Goal: Transaction & Acquisition: Download file/media

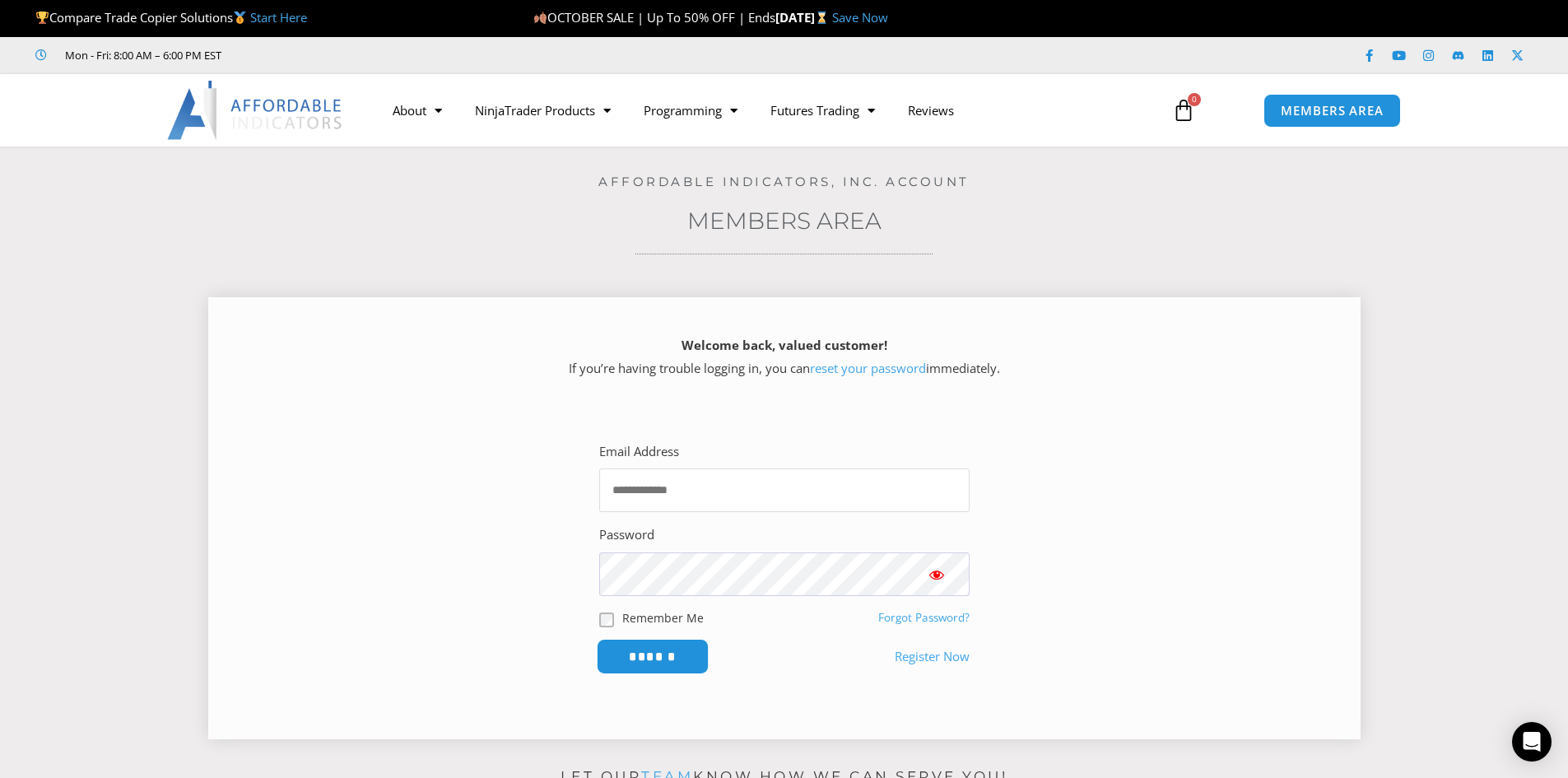
type input "**********"
click at [647, 656] on input "******" at bounding box center [652, 657] width 113 height 35
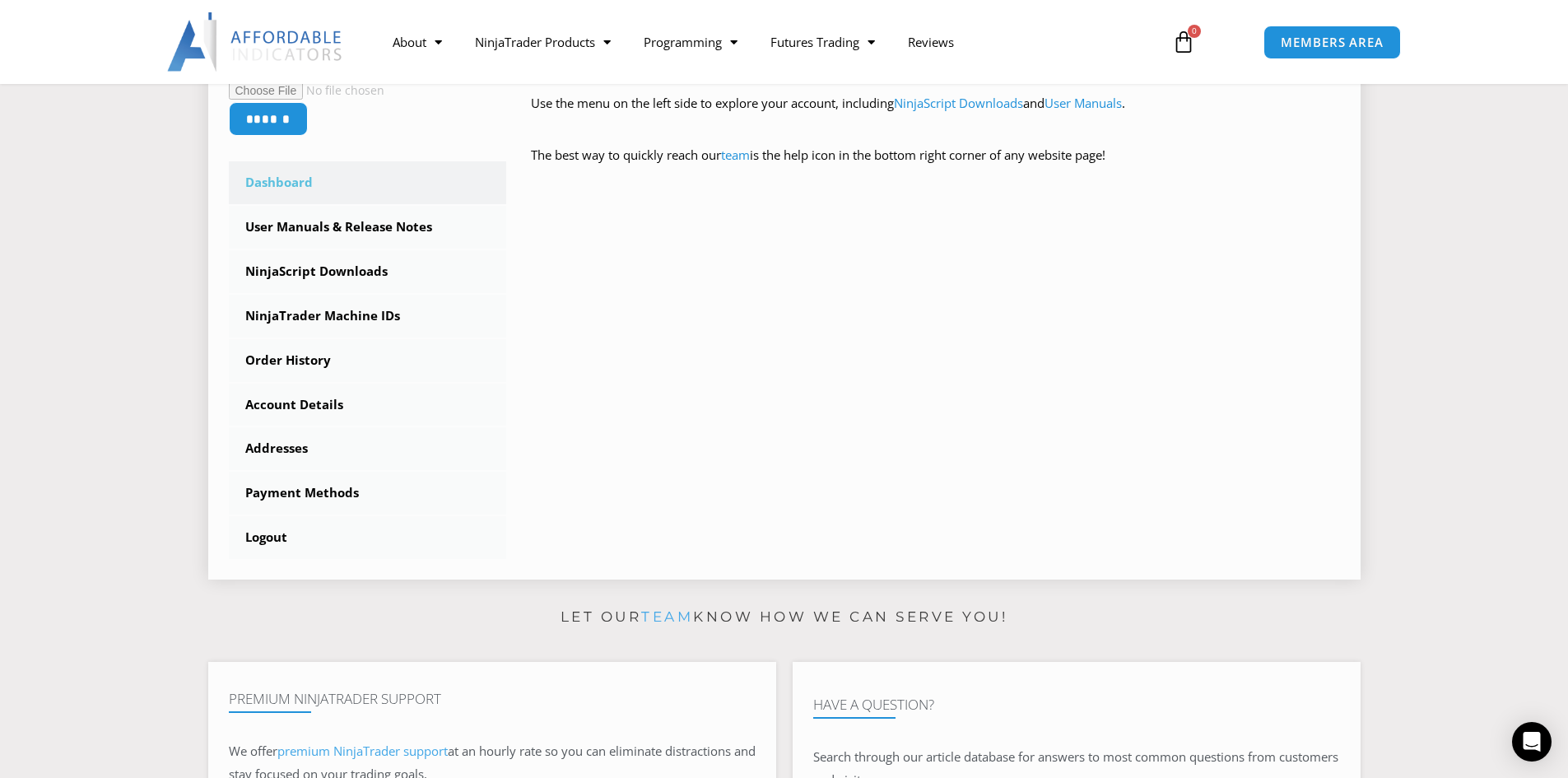
scroll to position [412, 0]
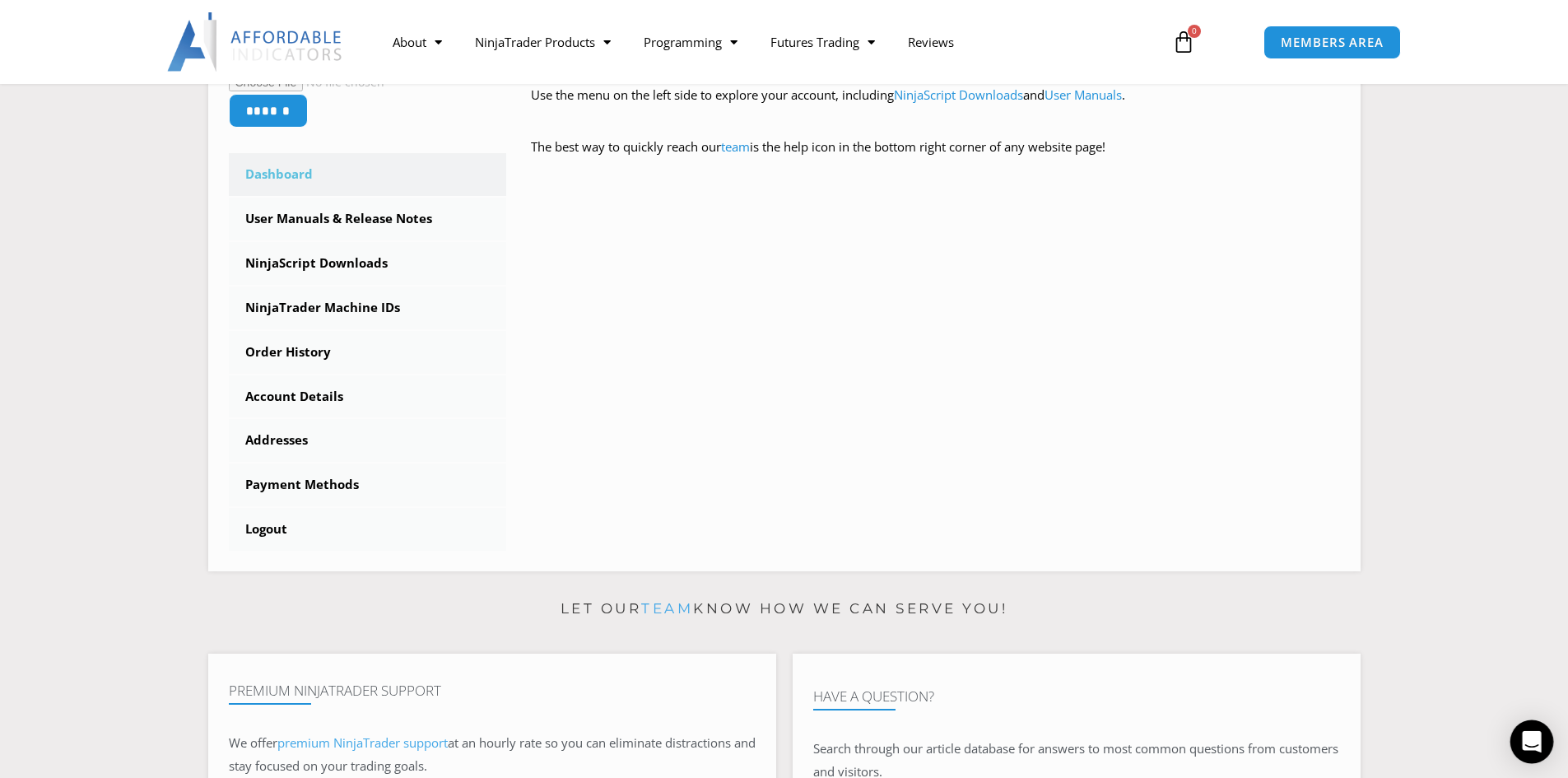
click at [1529, 737] on icon "Open Intercom Messenger" at bounding box center [1531, 741] width 19 height 21
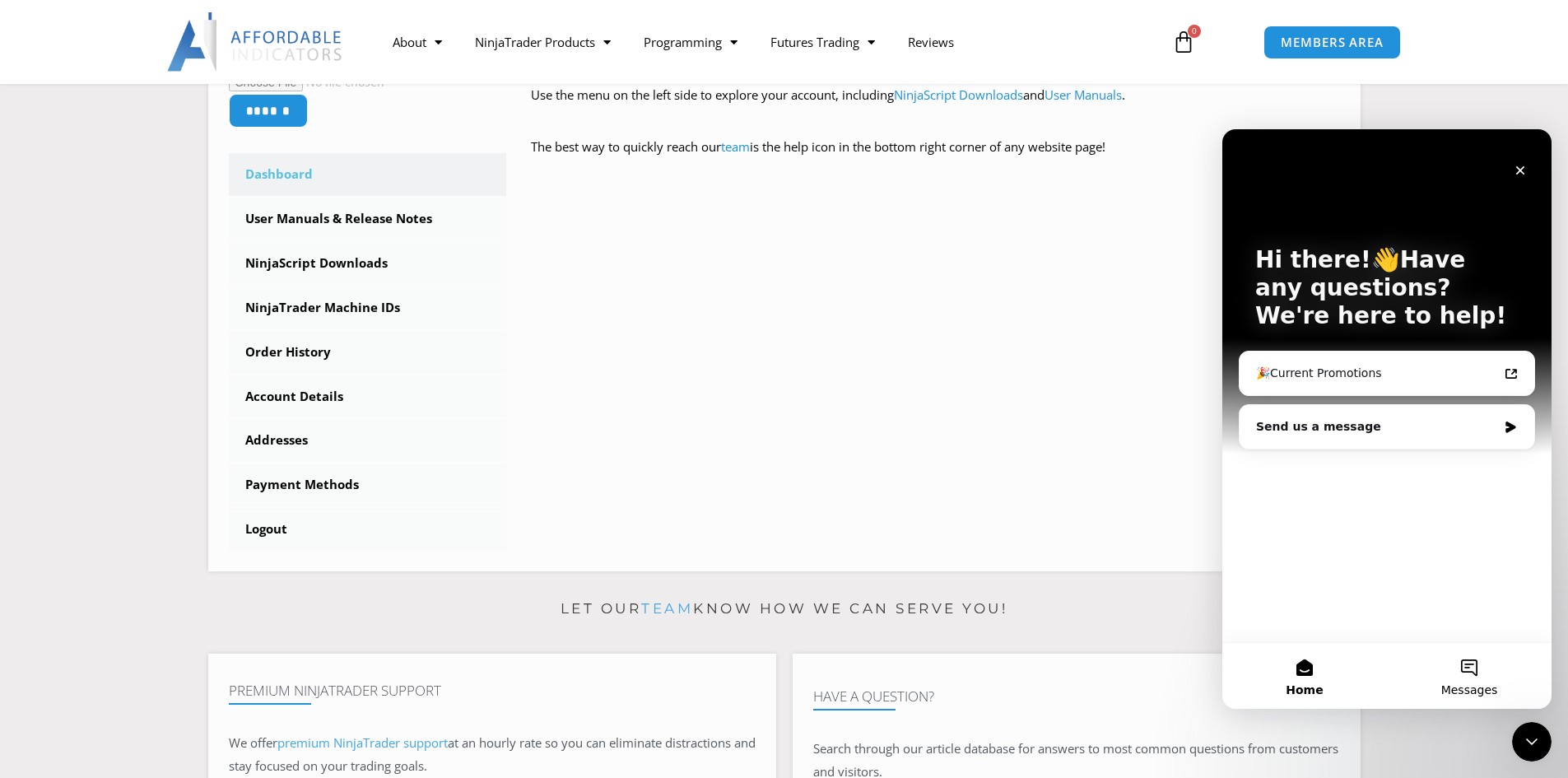
scroll to position [0, 0]
click at [1301, 438] on div "Send us a message" at bounding box center [1387, 426] width 295 height 43
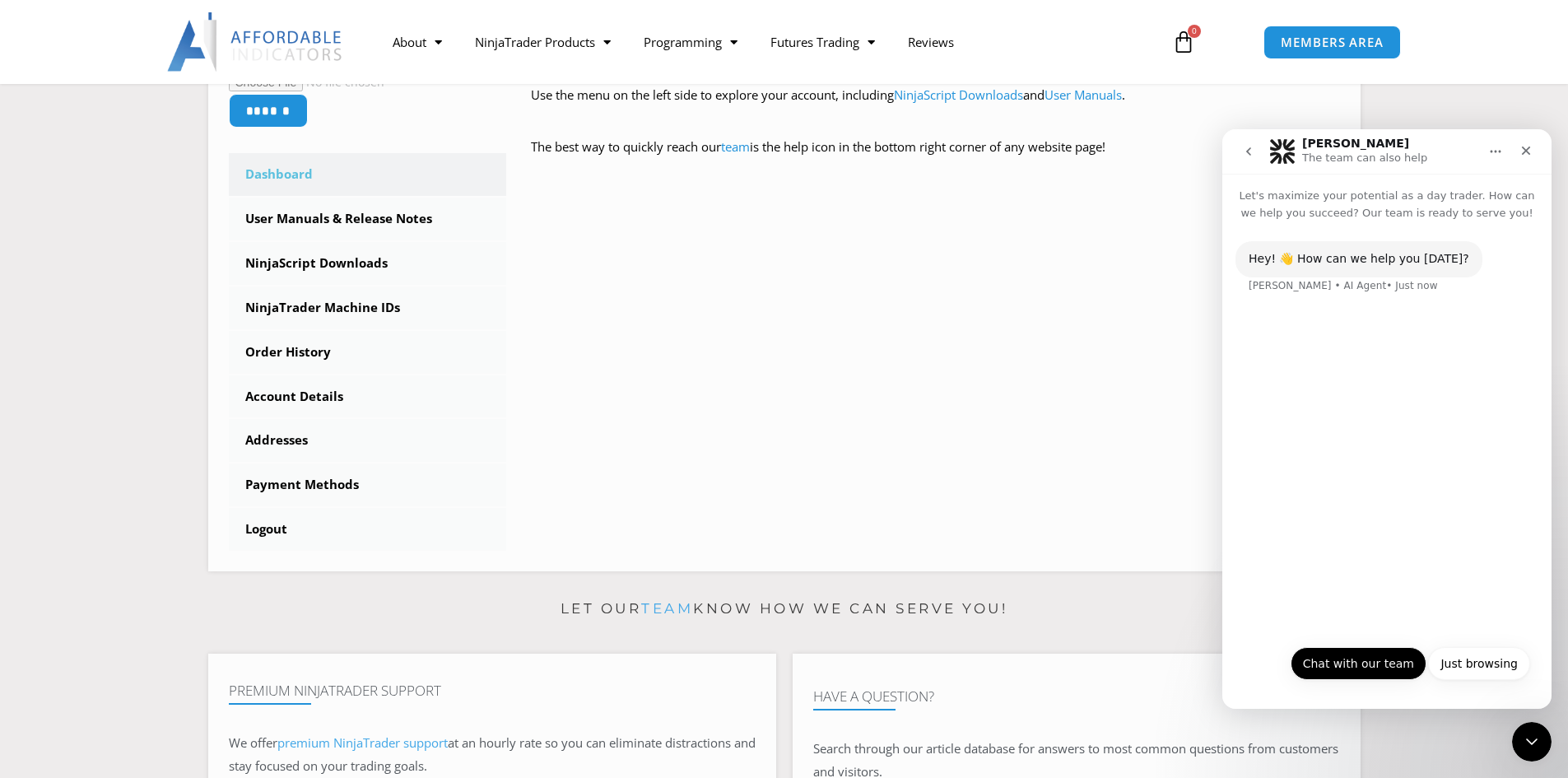
click at [1327, 670] on button "Chat with our team" at bounding box center [1358, 663] width 136 height 33
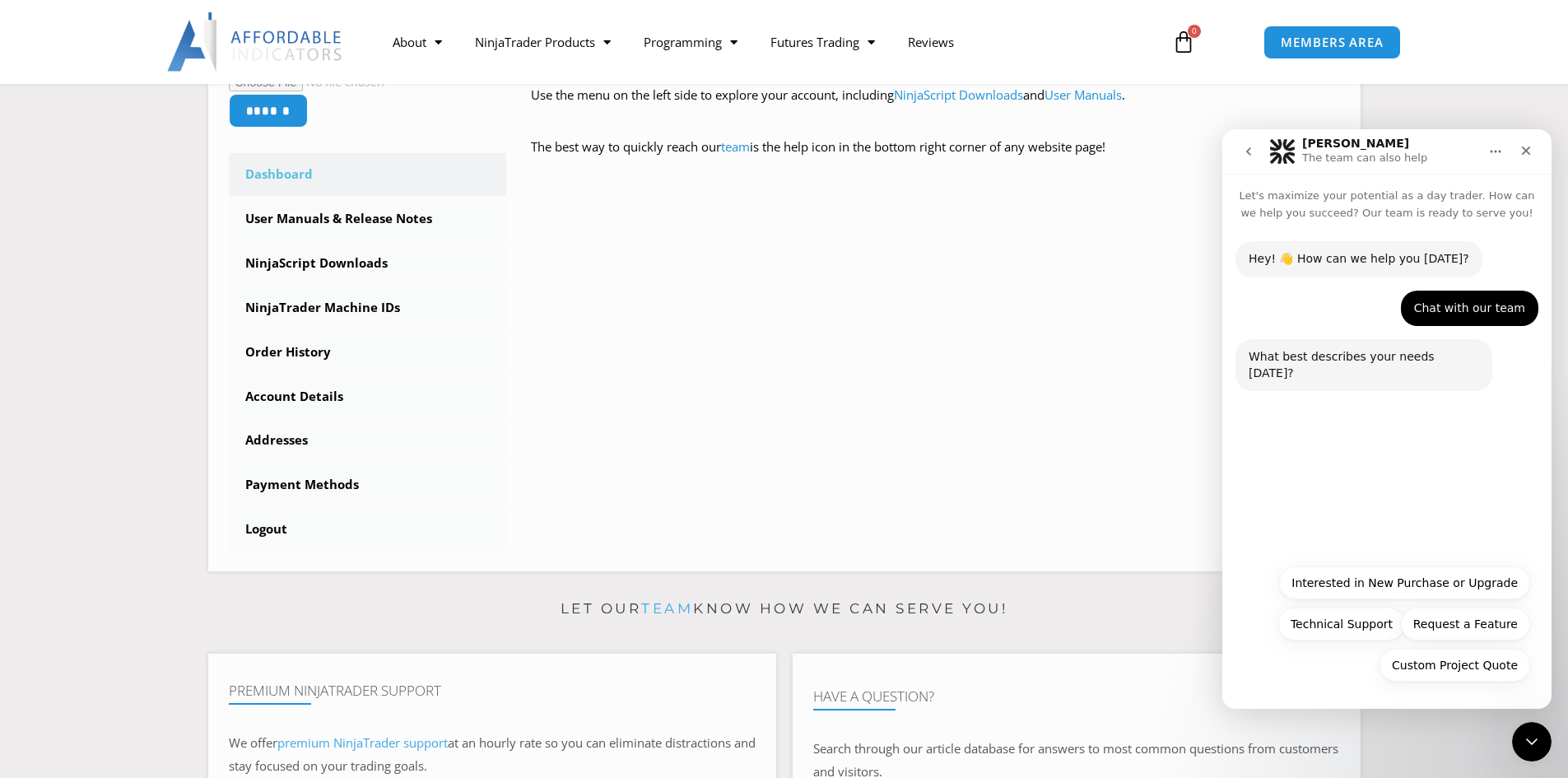
click at [1245, 154] on icon "go back" at bounding box center [1249, 152] width 13 height 13
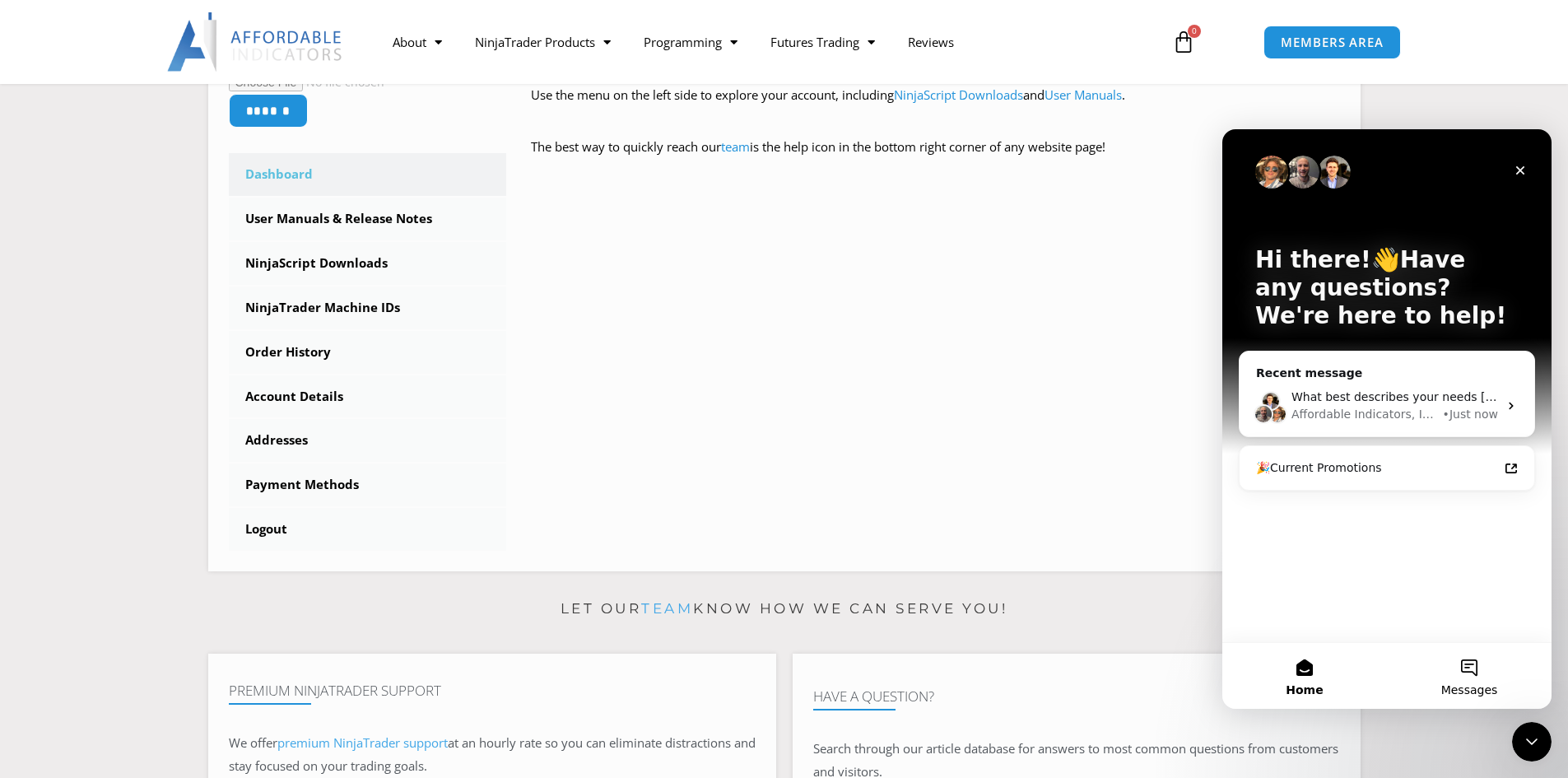
click at [1483, 674] on button "Messages" at bounding box center [1469, 675] width 165 height 66
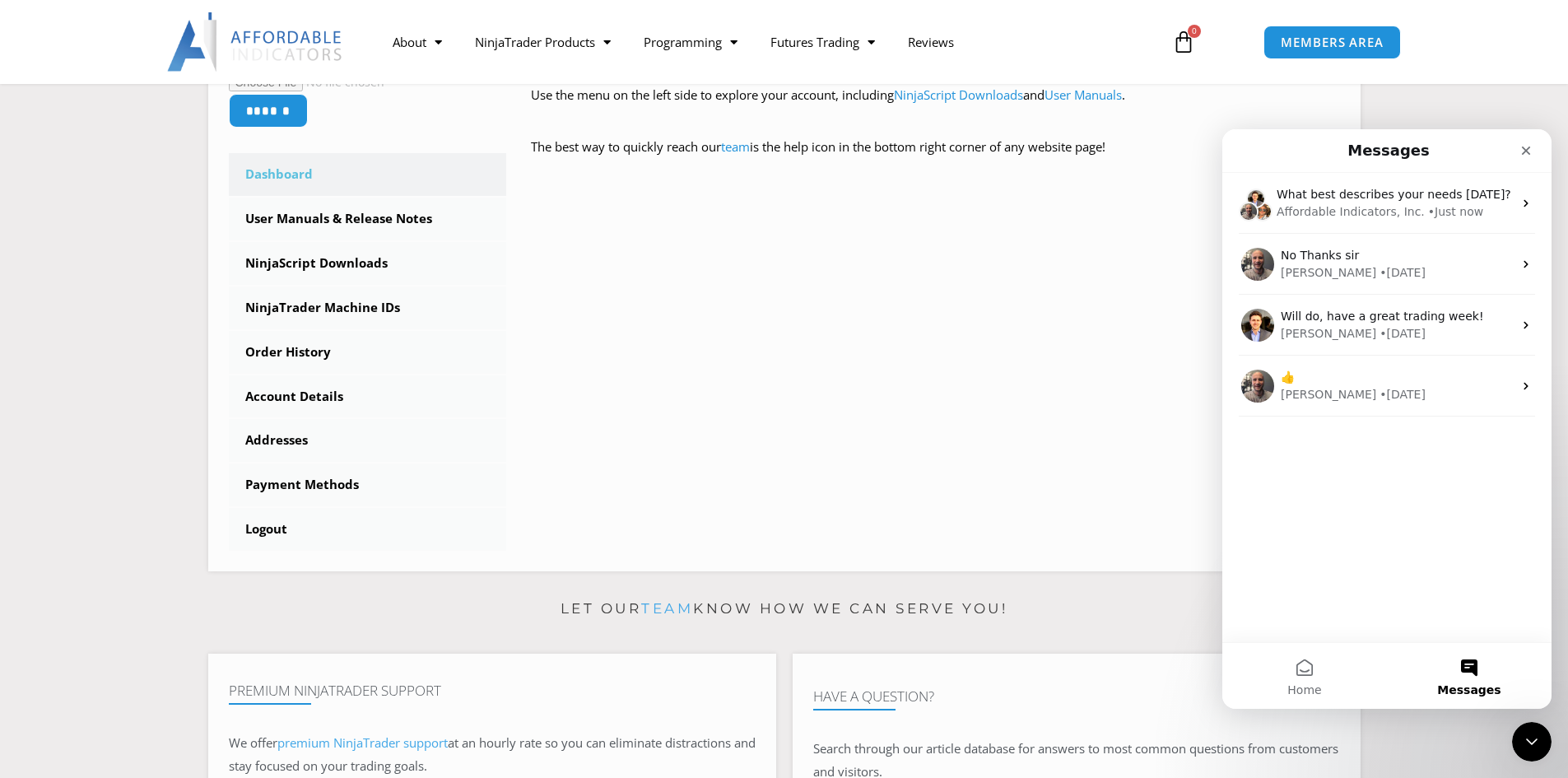
click at [1444, 671] on button "Messages" at bounding box center [1469, 675] width 165 height 66
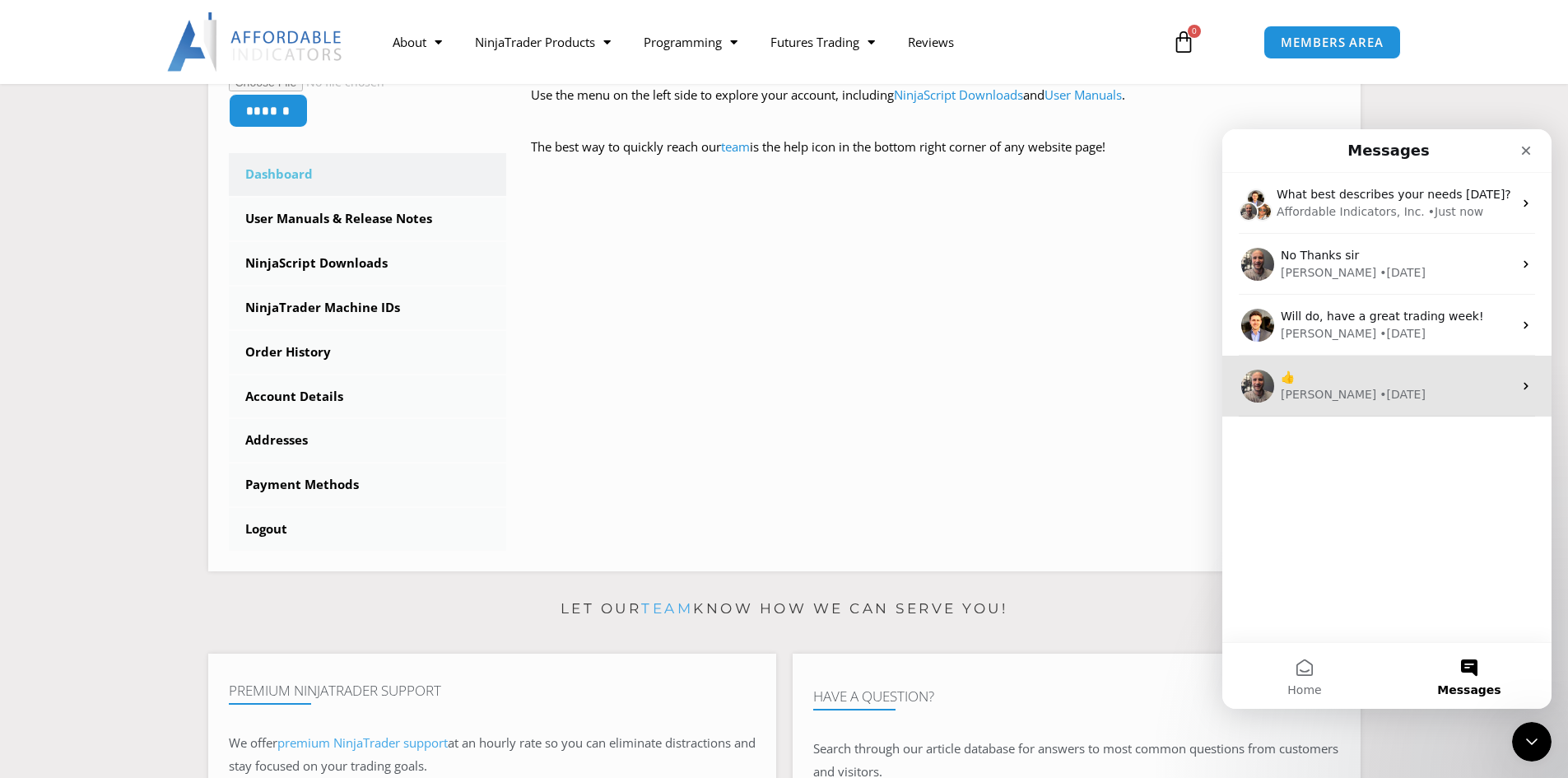
click at [1432, 403] on div "👍 Joel • 63w ago" at bounding box center [1387, 386] width 329 height 61
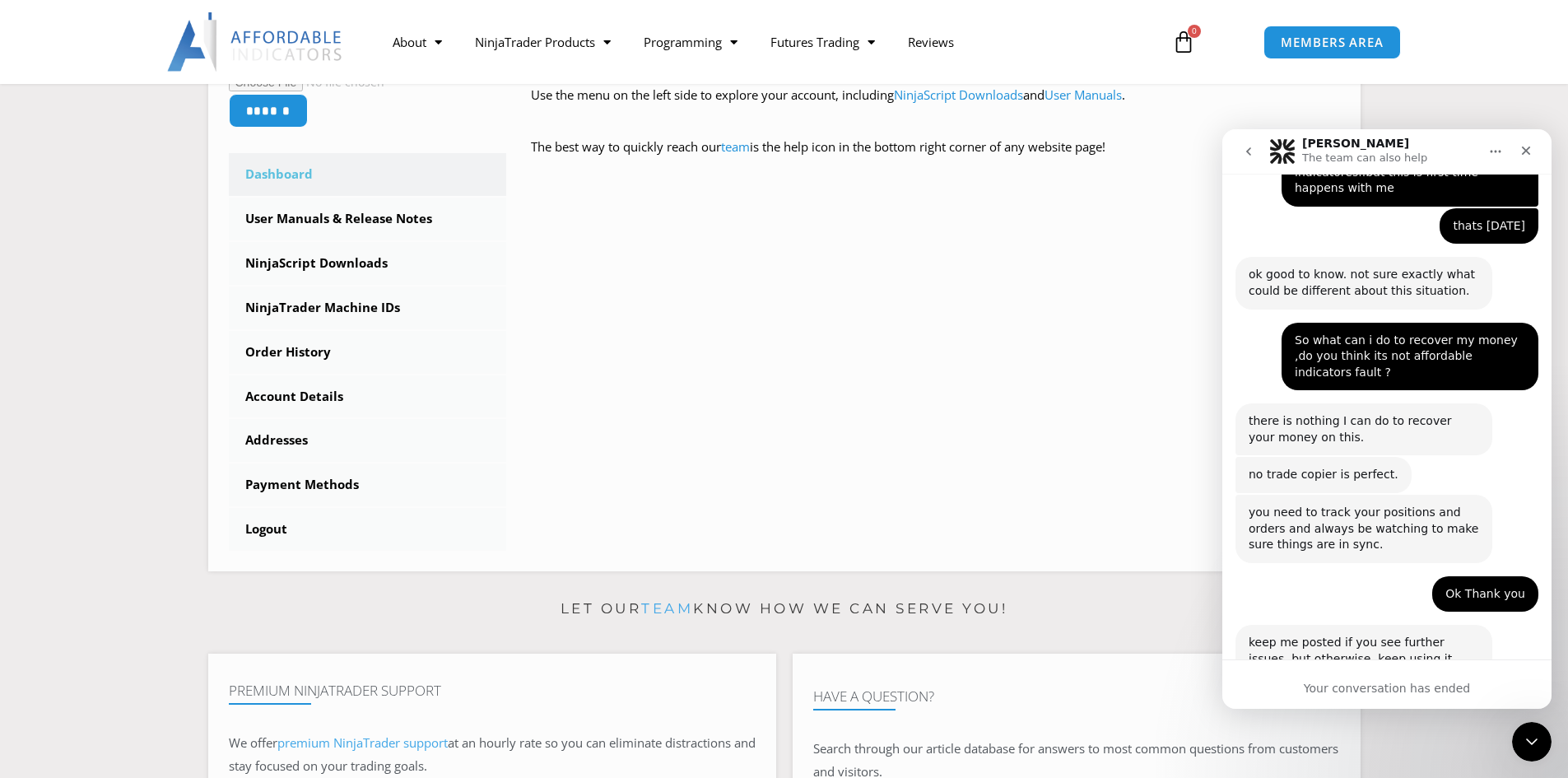
scroll to position [2553, 0]
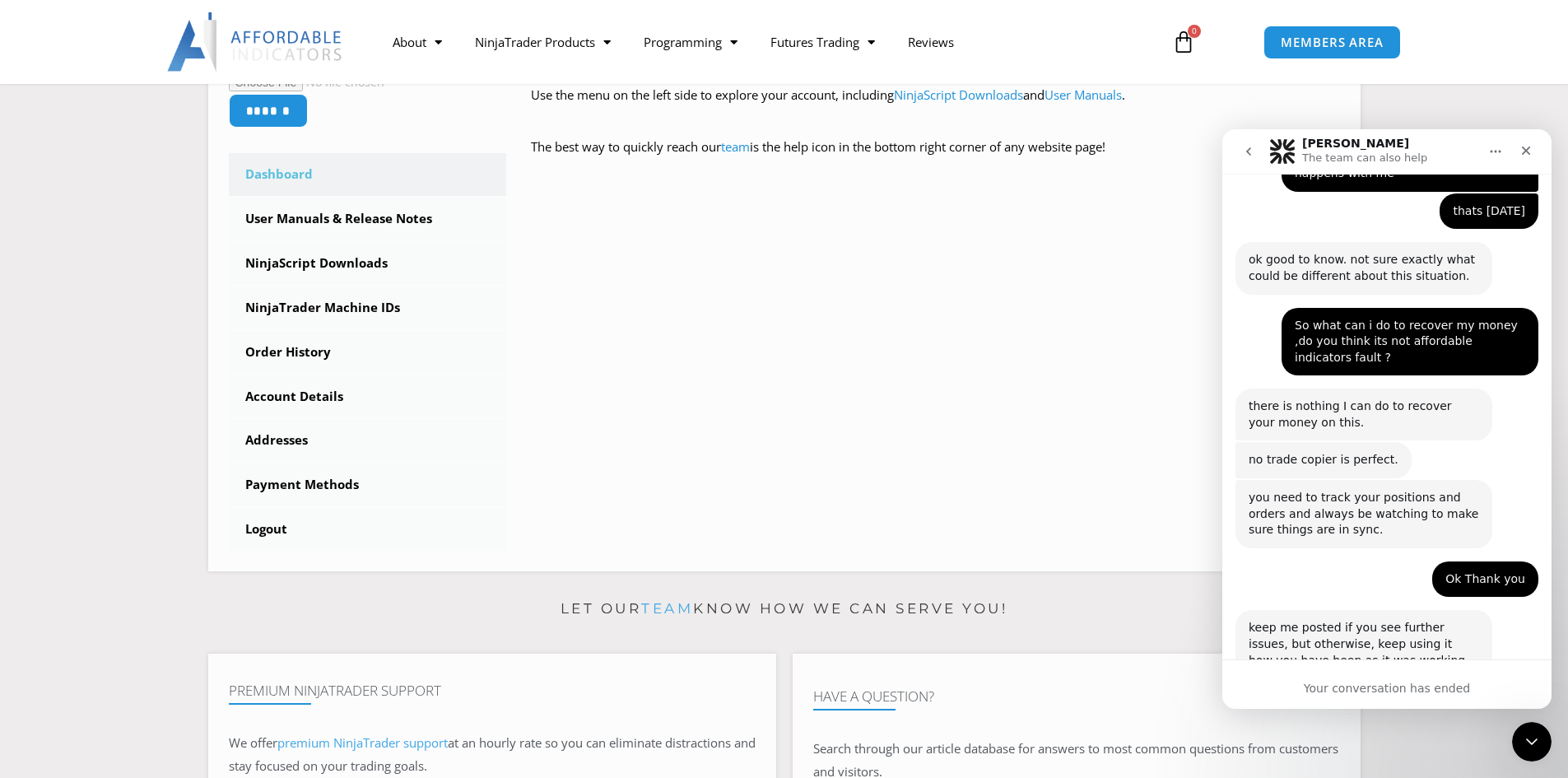
click at [1329, 693] on div "Your conversation has ended" at bounding box center [1387, 688] width 329 height 18
click at [1252, 156] on icon "go back" at bounding box center [1249, 152] width 13 height 13
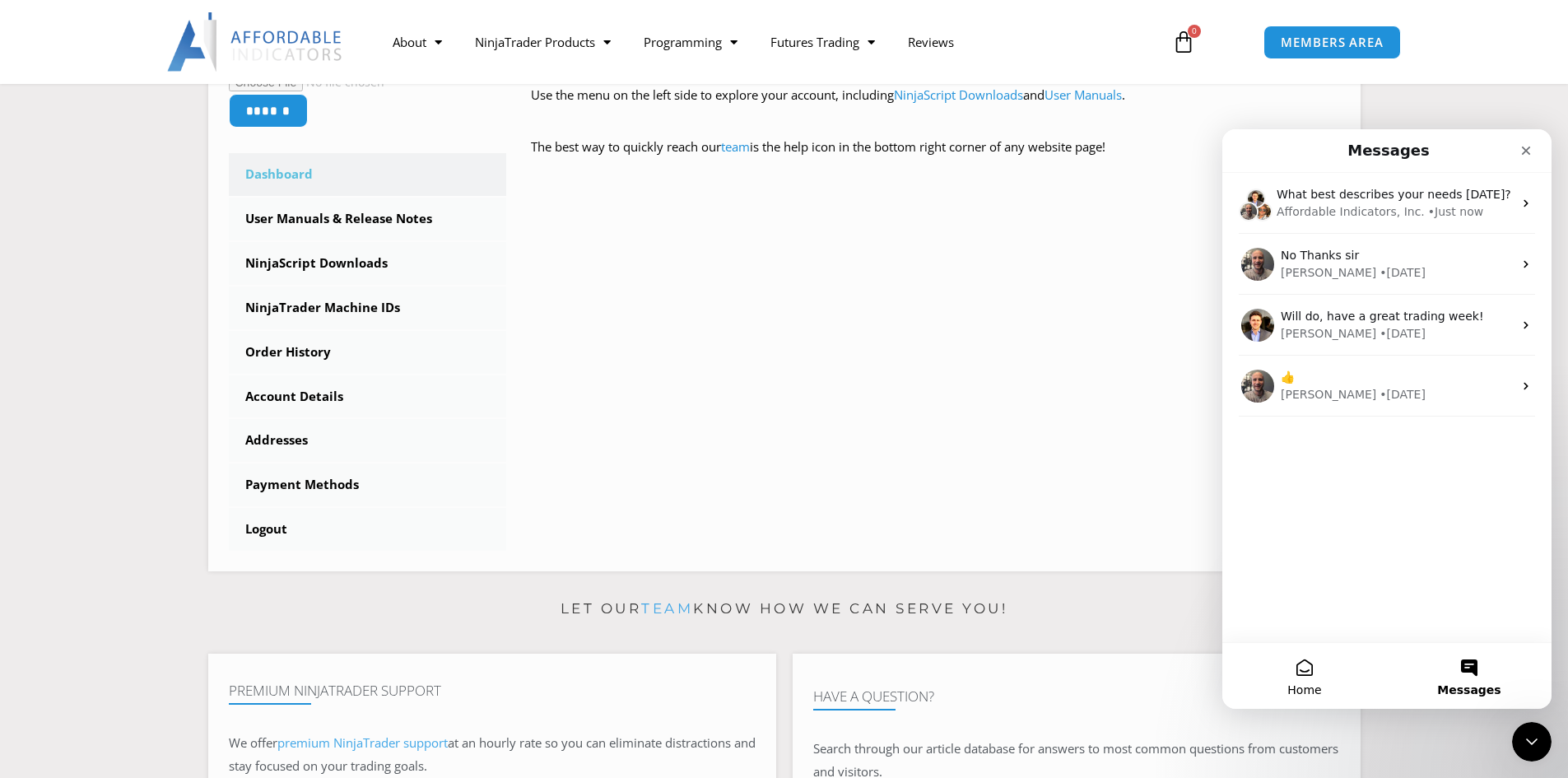
click at [1317, 680] on button "Home" at bounding box center [1304, 675] width 165 height 66
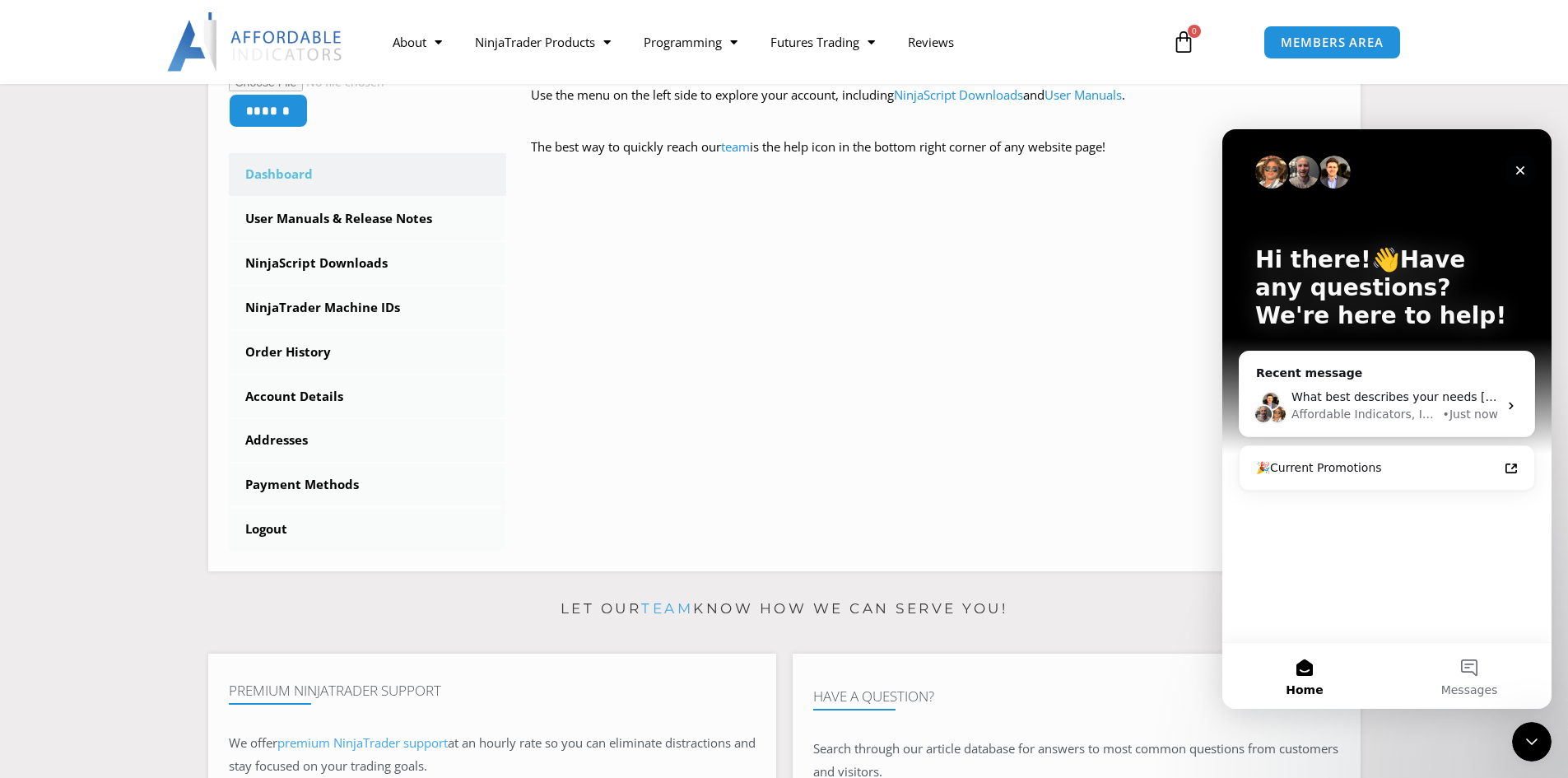
click at [1522, 167] on icon "Close" at bounding box center [1521, 170] width 13 height 13
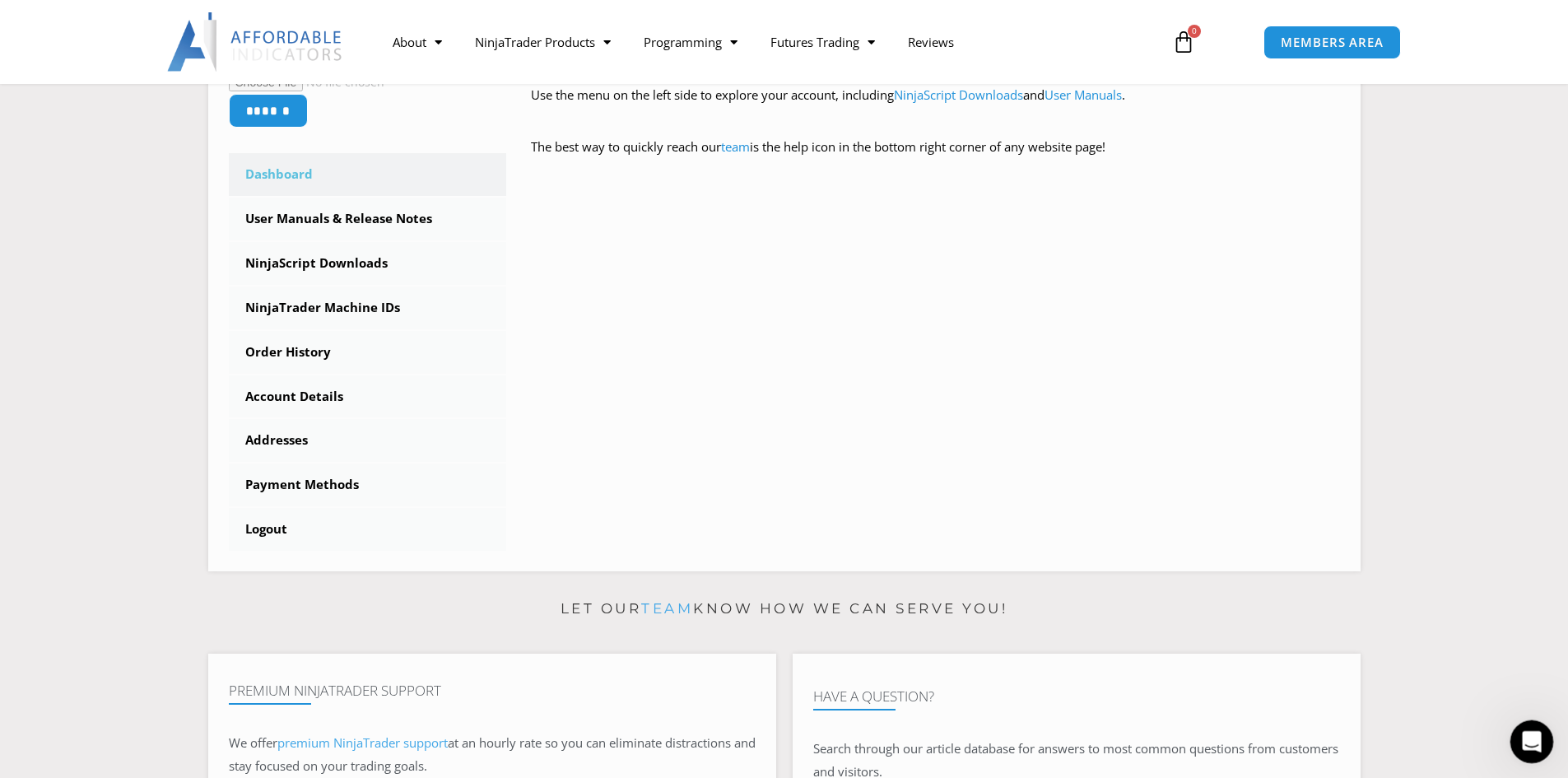
click at [1529, 747] on icon "Open Intercom Messenger" at bounding box center [1529, 739] width 27 height 27
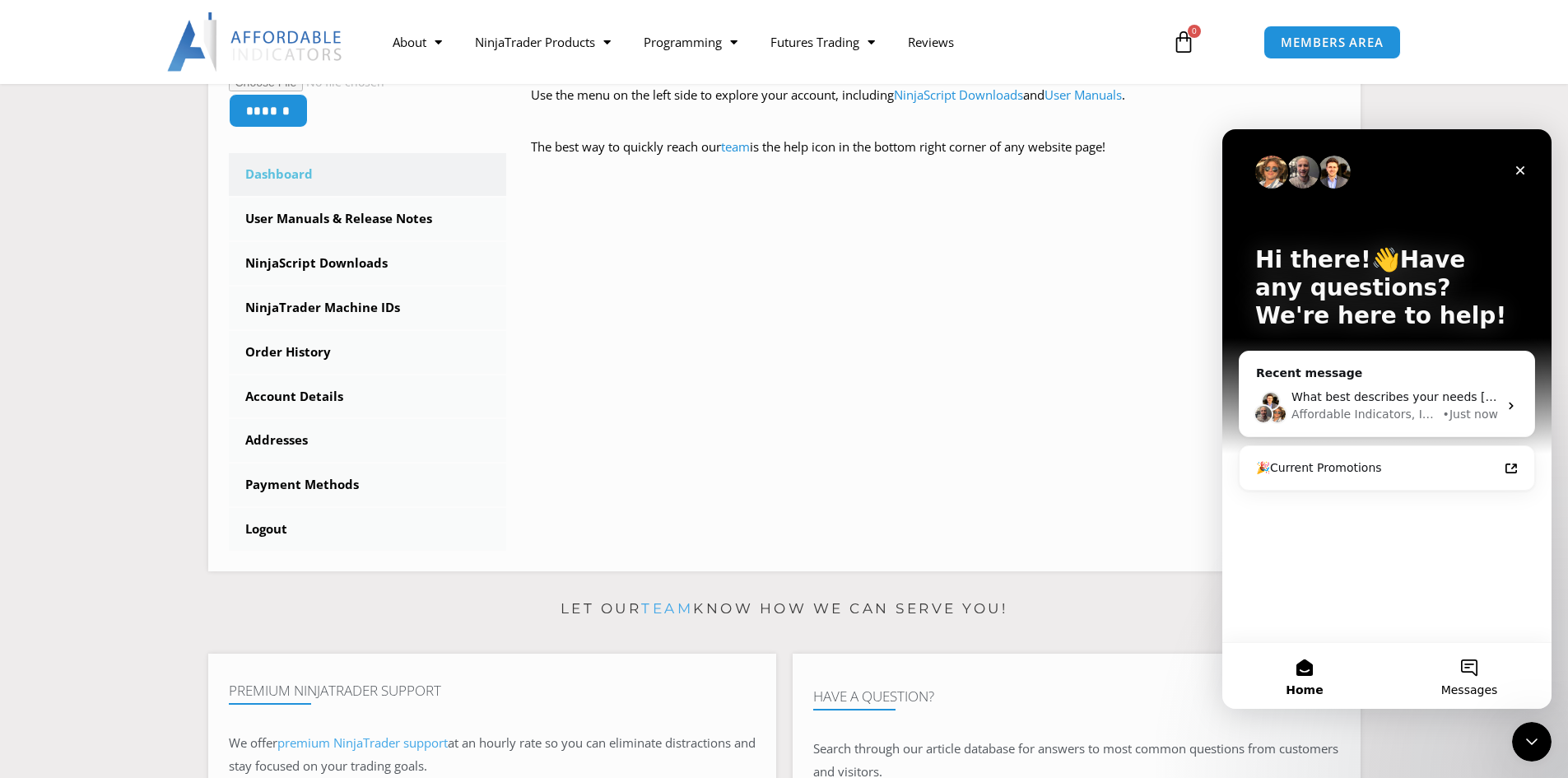
click at [1476, 676] on button "Messages" at bounding box center [1469, 675] width 165 height 66
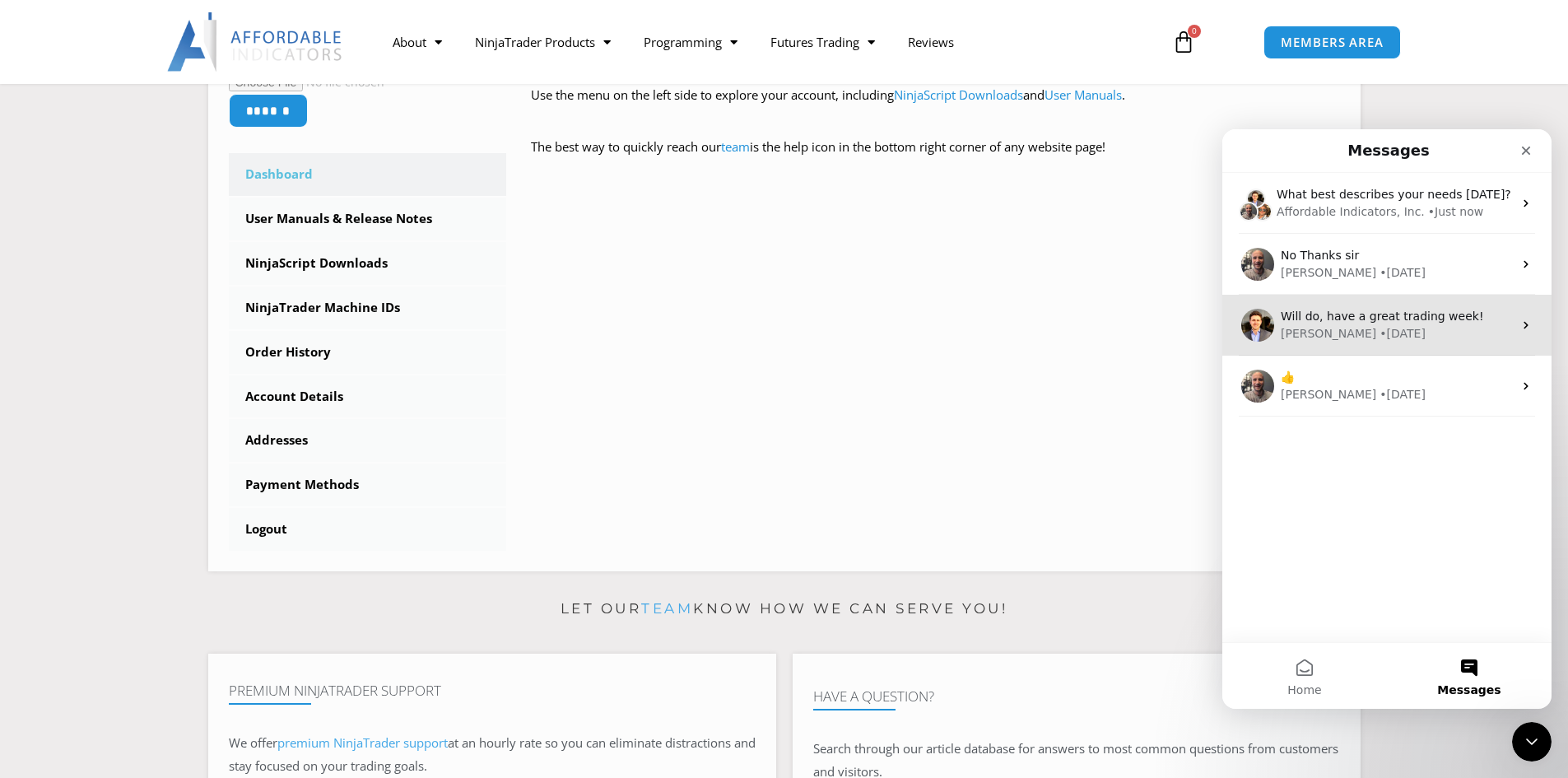
click at [1377, 334] on div "David • 61w ago" at bounding box center [1397, 334] width 232 height 18
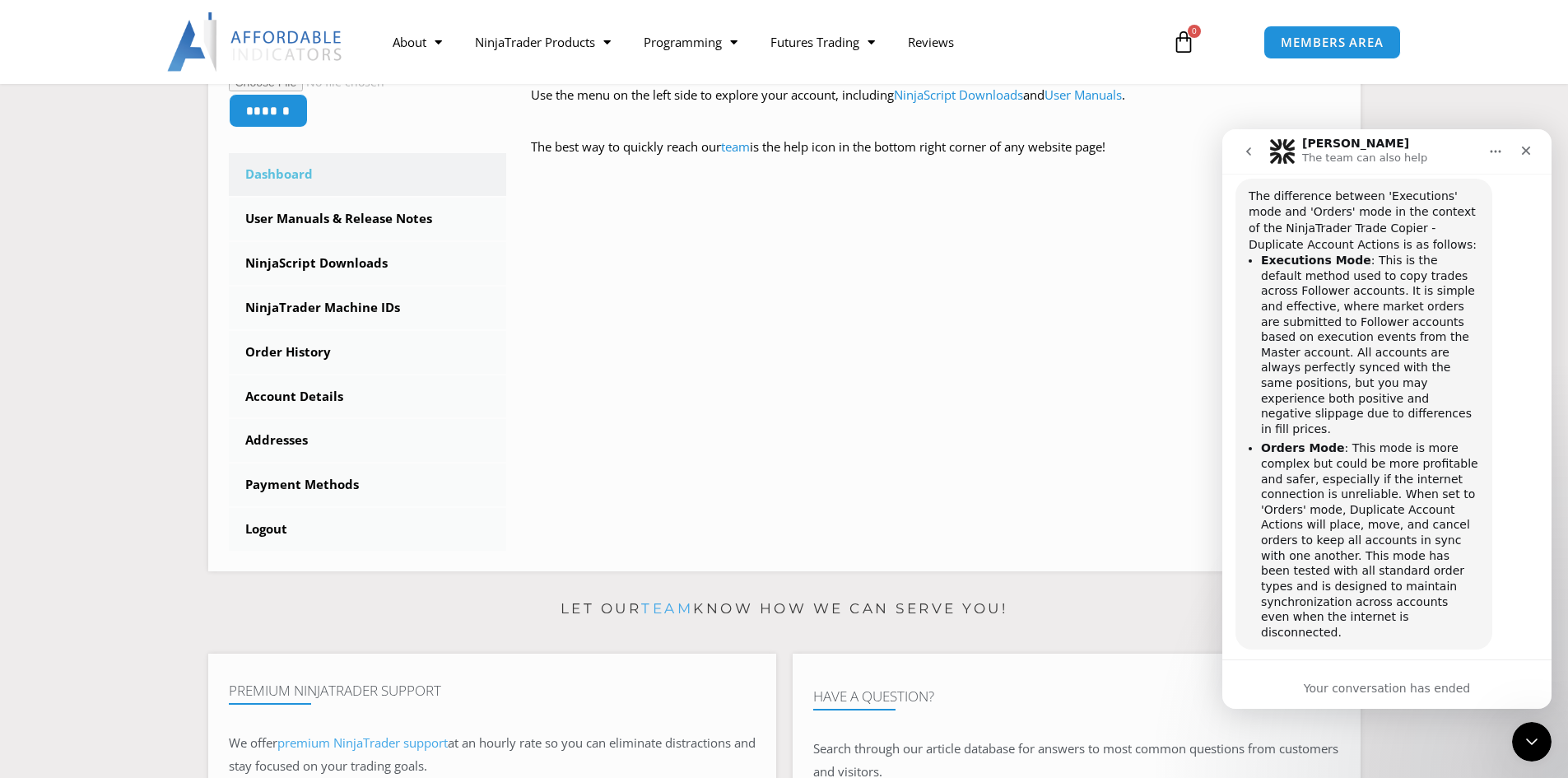
scroll to position [4583, 0]
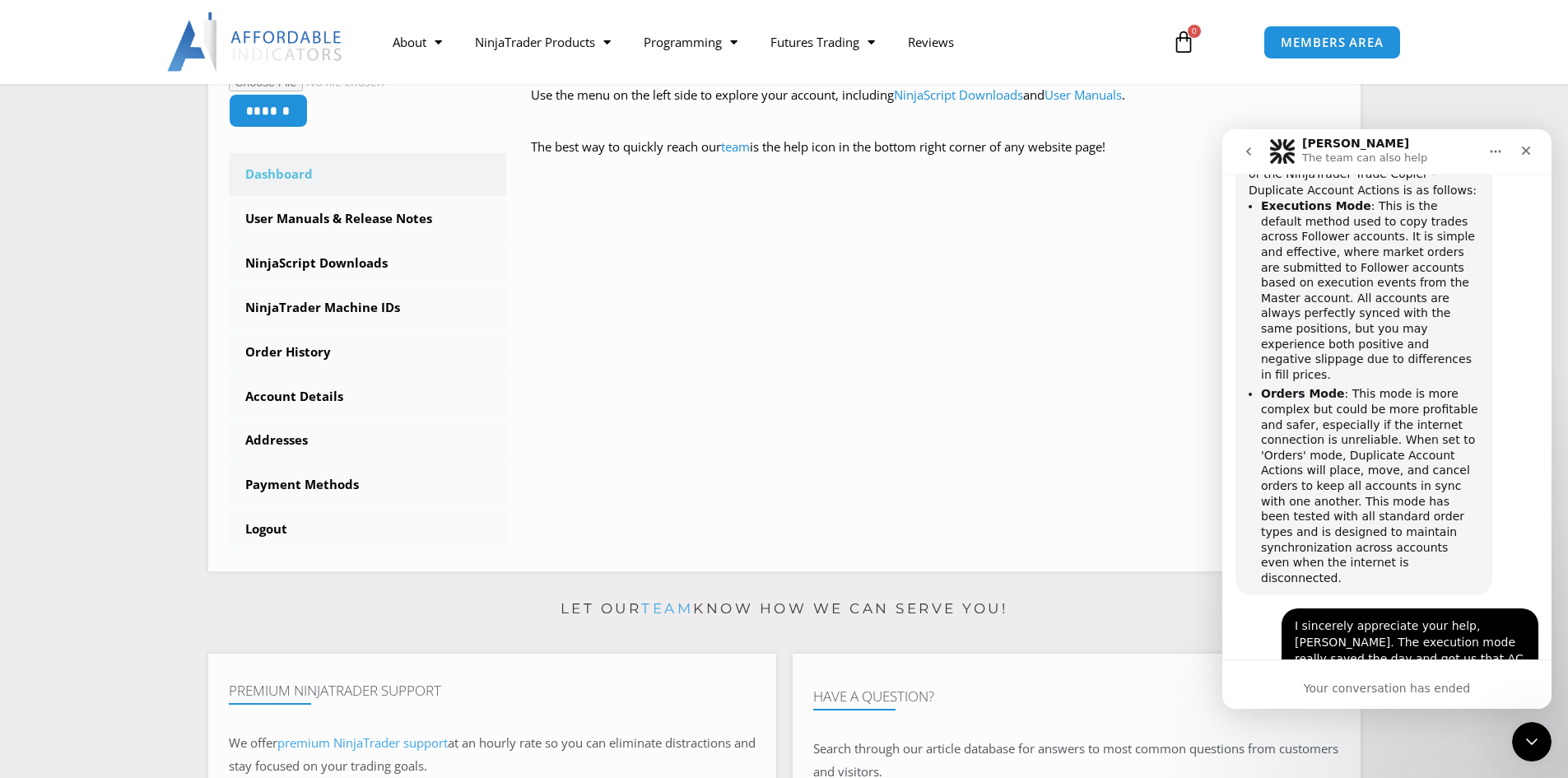
click at [1358, 689] on div "Your conversation has ended" at bounding box center [1387, 688] width 329 height 18
click at [1490, 152] on icon "Home" at bounding box center [1496, 152] width 13 height 13
click at [1250, 144] on button "go back" at bounding box center [1249, 152] width 31 height 31
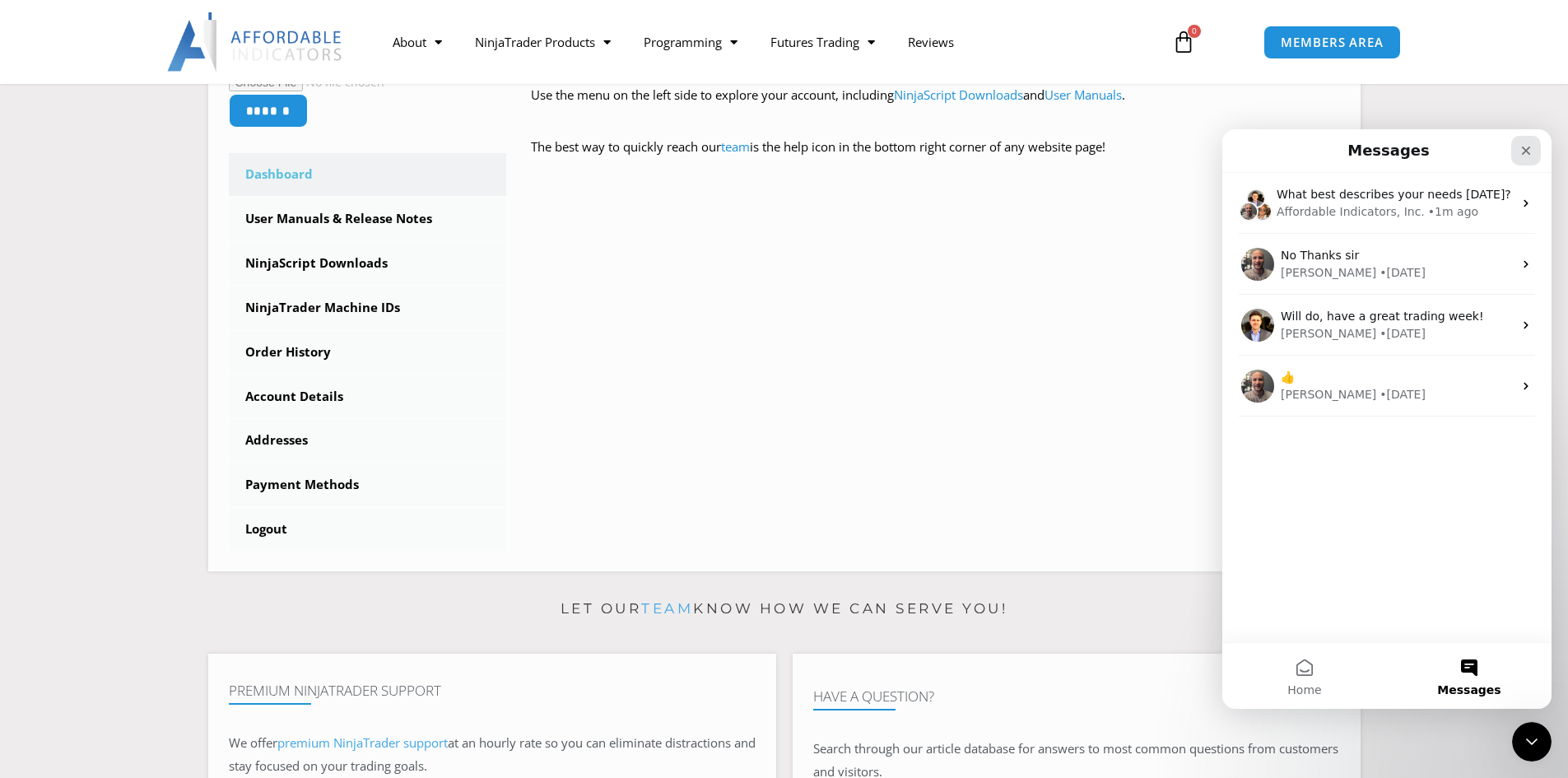
click at [1525, 154] on icon "Close" at bounding box center [1526, 151] width 13 height 13
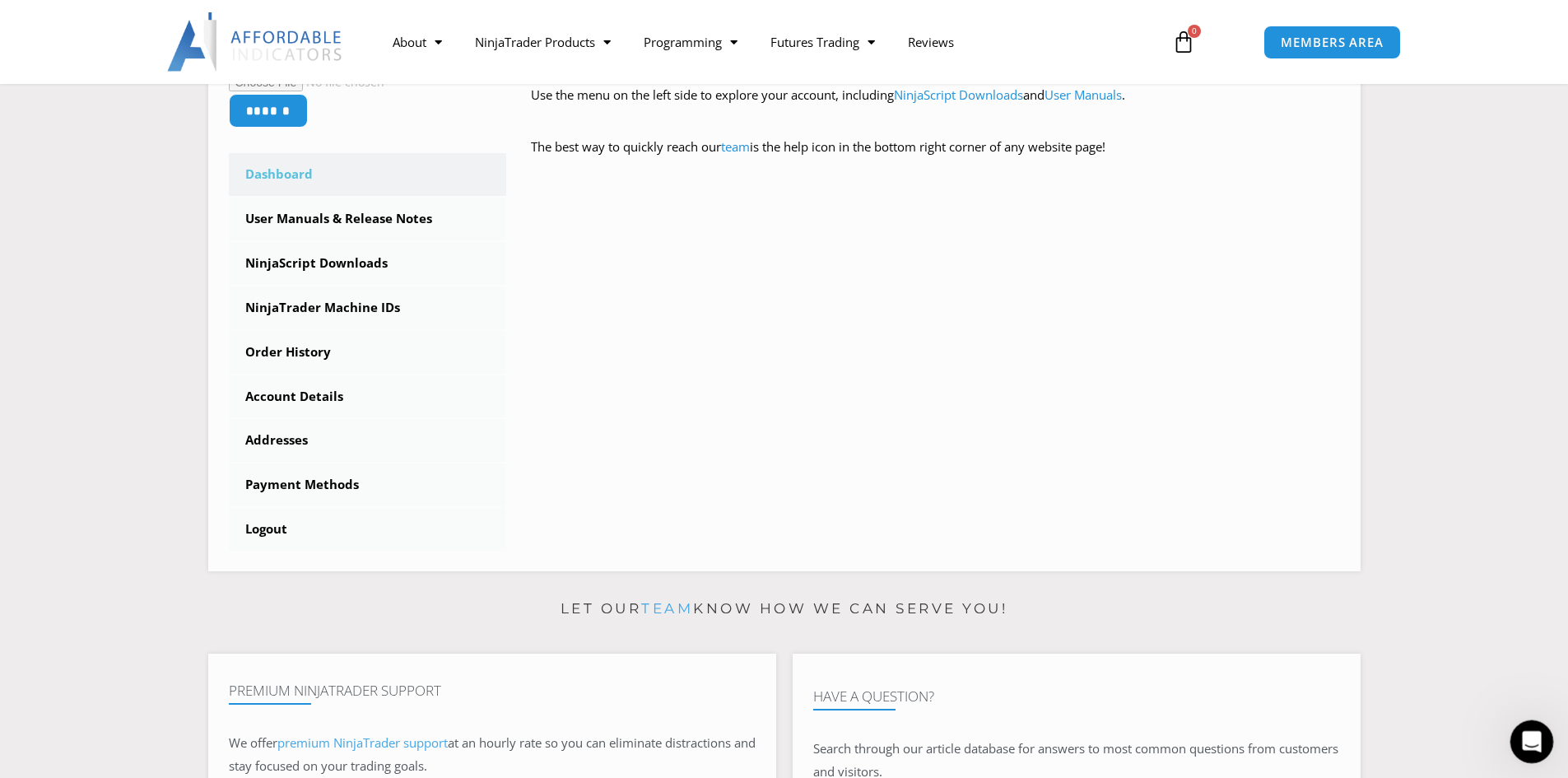
click at [1540, 744] on div "Open Intercom Messenger" at bounding box center [1529, 739] width 55 height 55
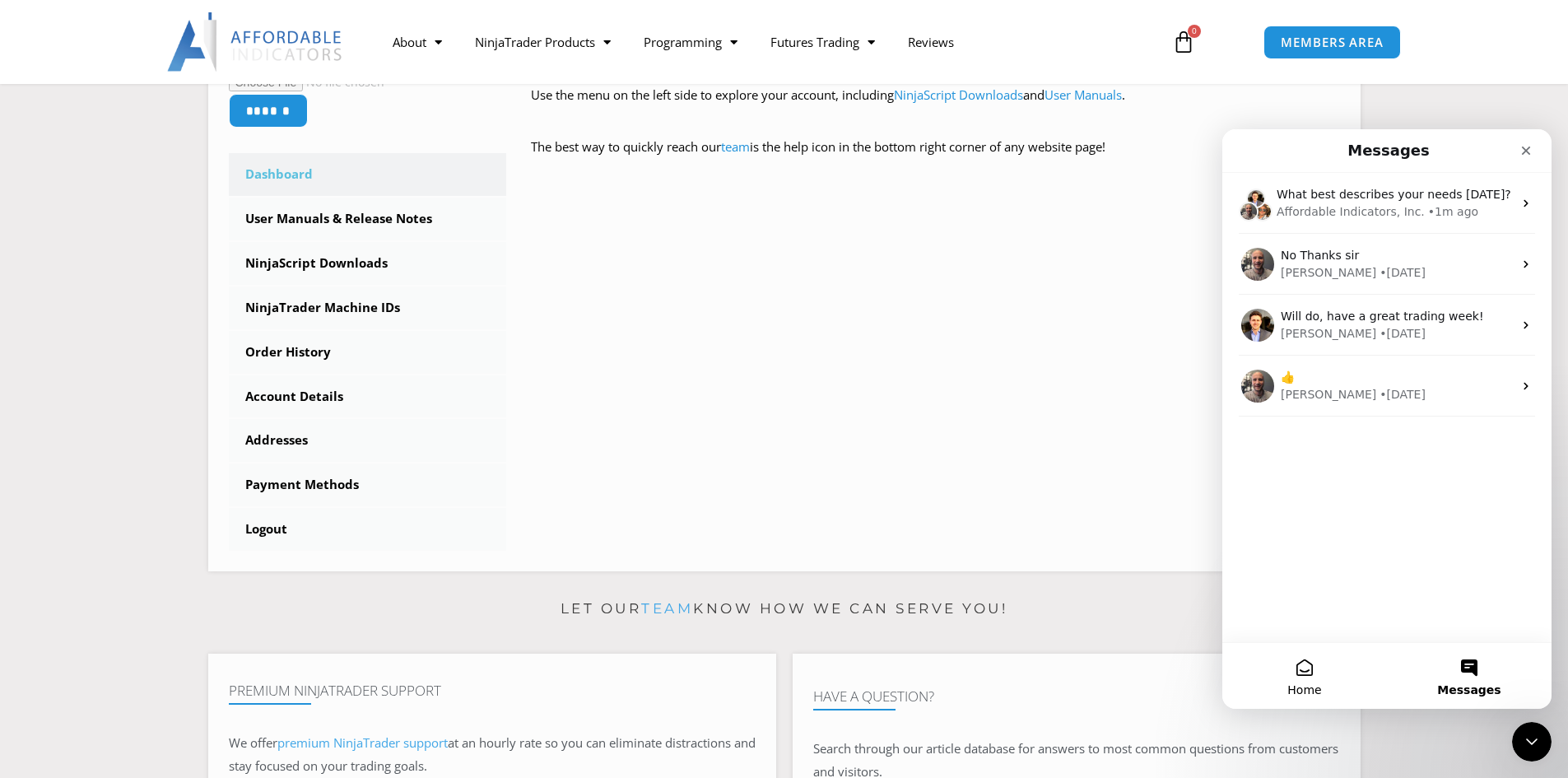
click at [1319, 685] on span "Home" at bounding box center [1304, 690] width 33 height 11
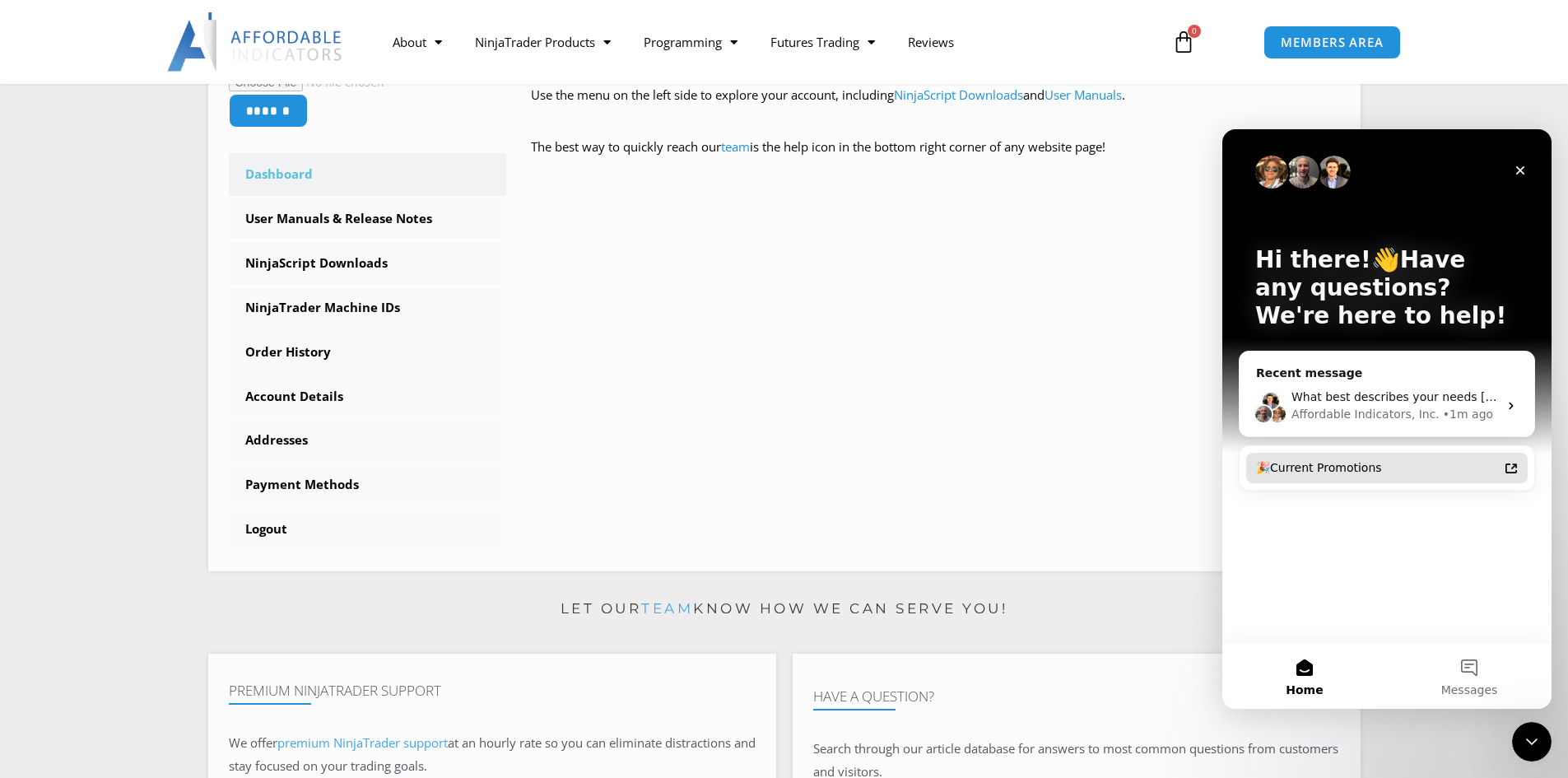
click at [1333, 460] on div "🎉Current Promotions" at bounding box center [1377, 468] width 242 height 18
click at [1475, 678] on button "Messages" at bounding box center [1469, 675] width 165 height 66
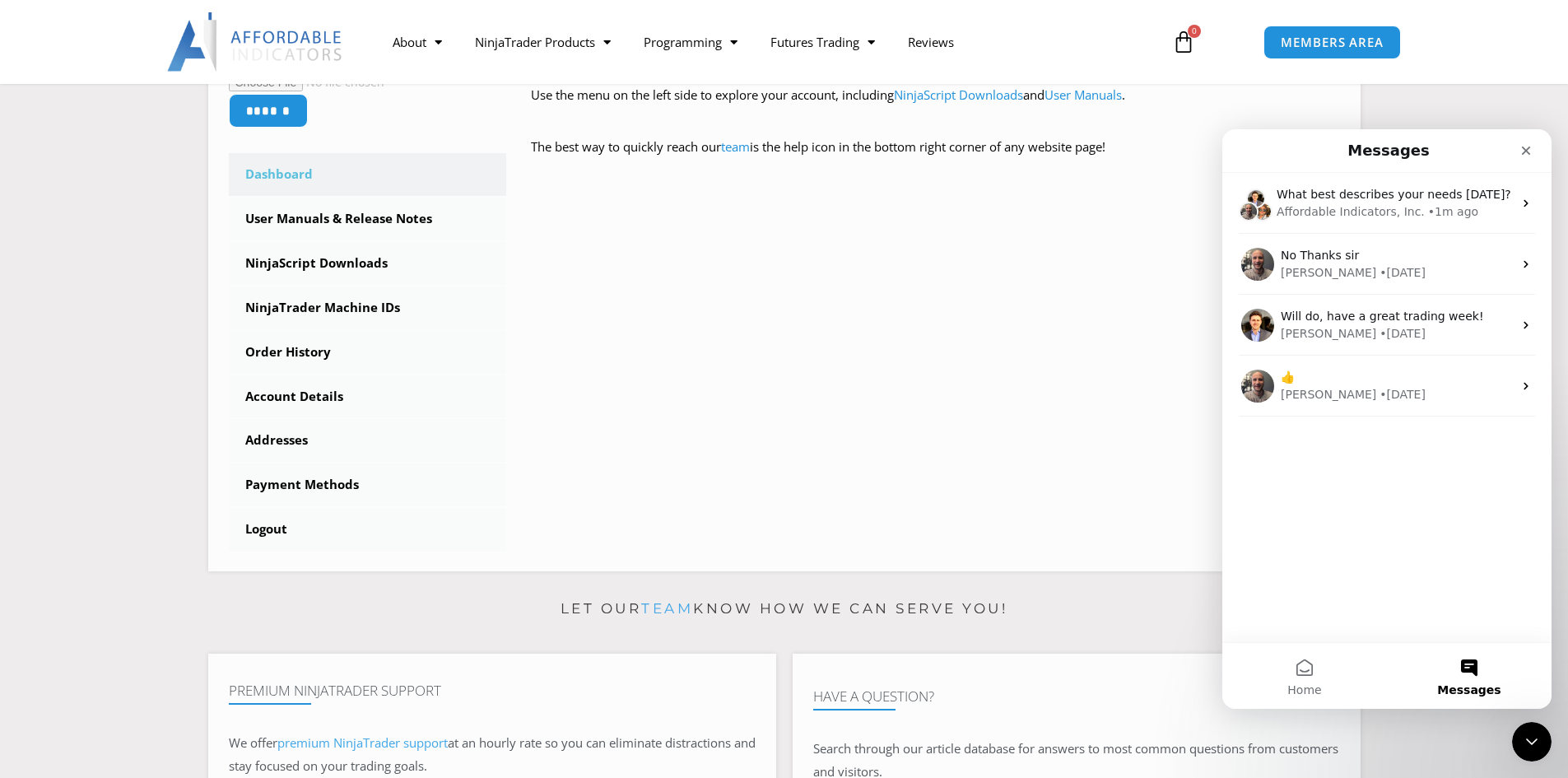
click at [1475, 678] on button "Messages" at bounding box center [1469, 675] width 165 height 66
click at [1526, 154] on icon "Close" at bounding box center [1526, 151] width 13 height 13
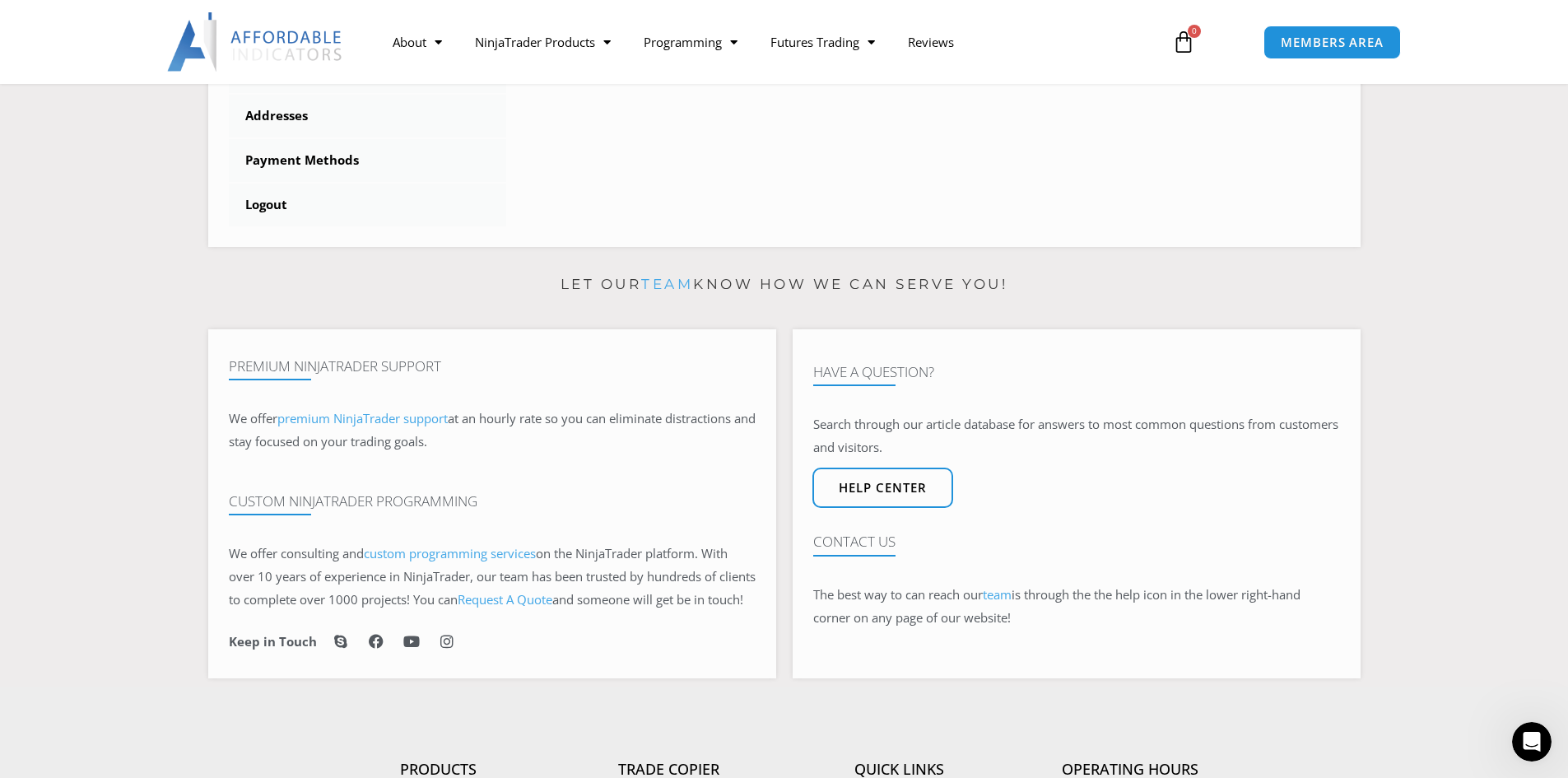
scroll to position [741, 0]
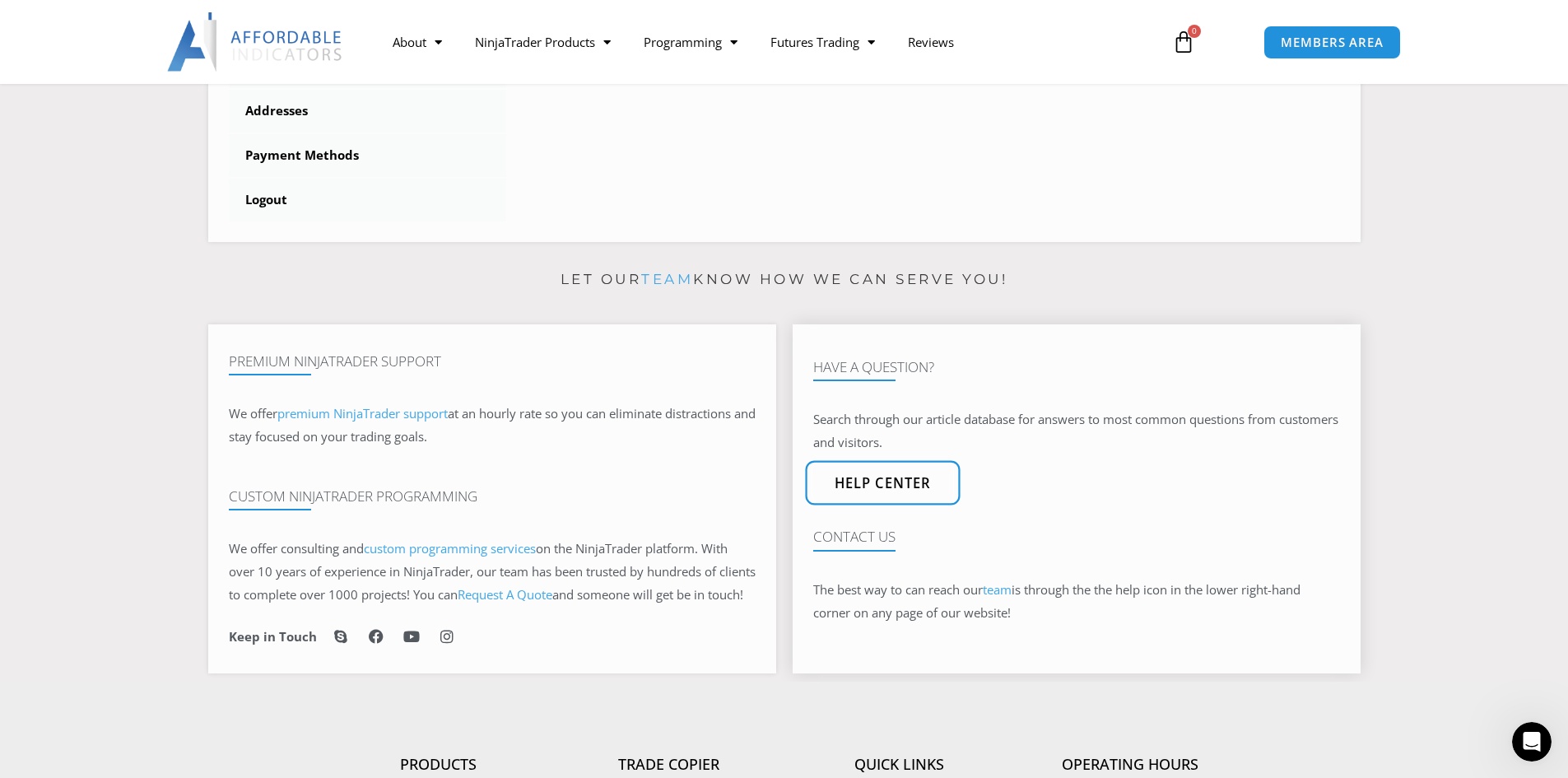
click at [872, 488] on span "Help center" at bounding box center [882, 483] width 97 height 14
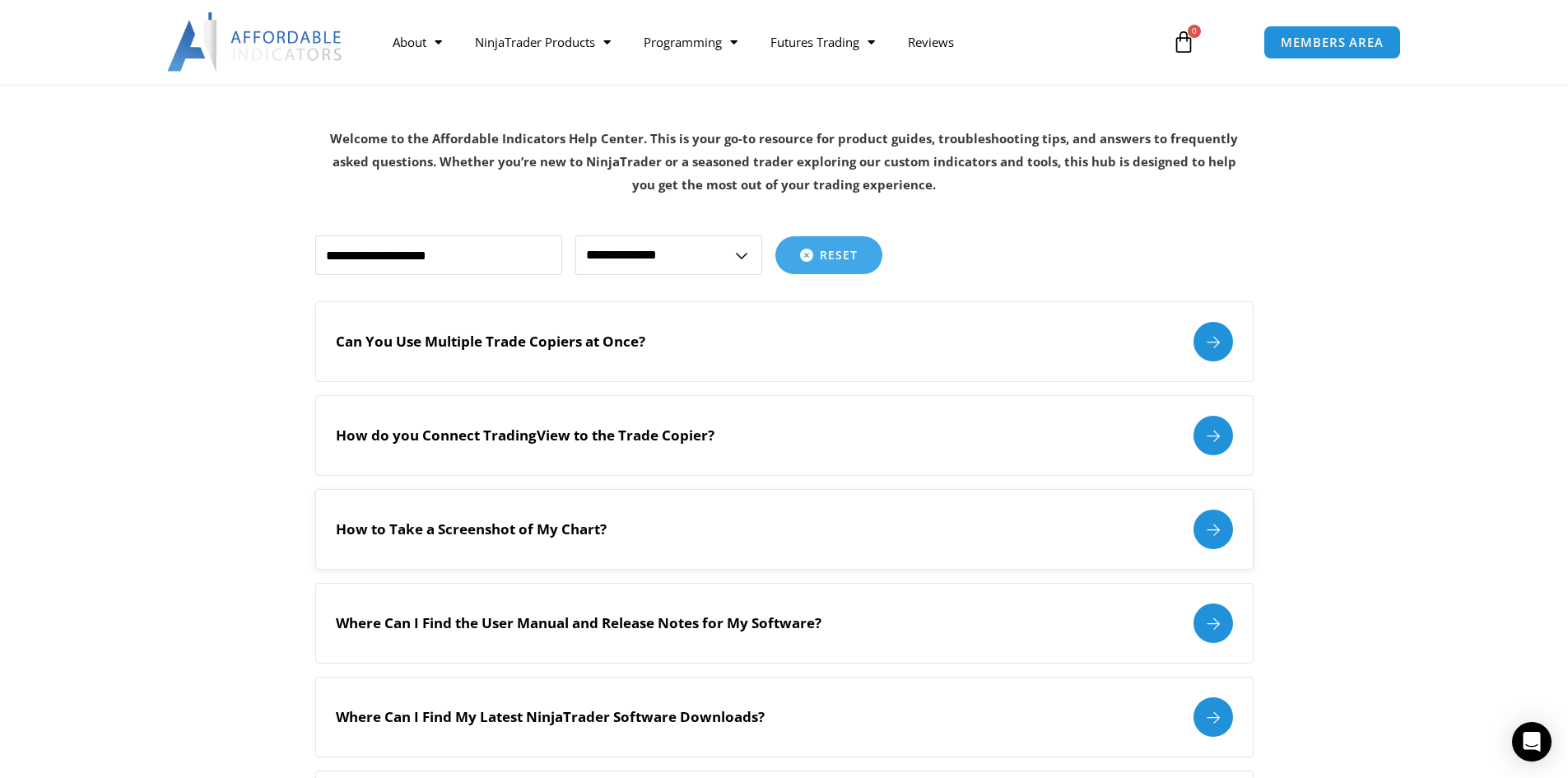
scroll to position [165, 0]
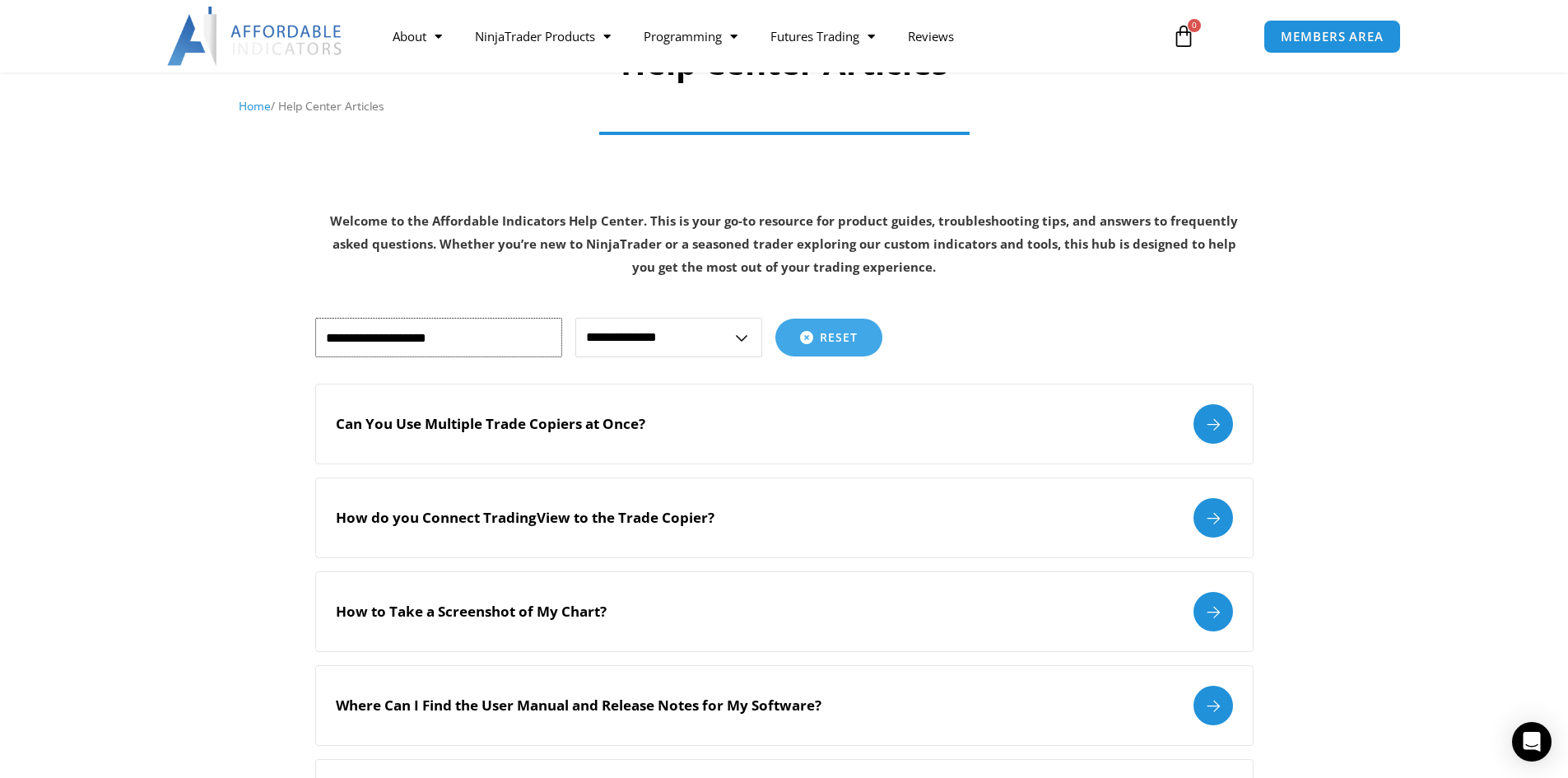
click at [465, 341] on input "text" at bounding box center [438, 337] width 247 height 40
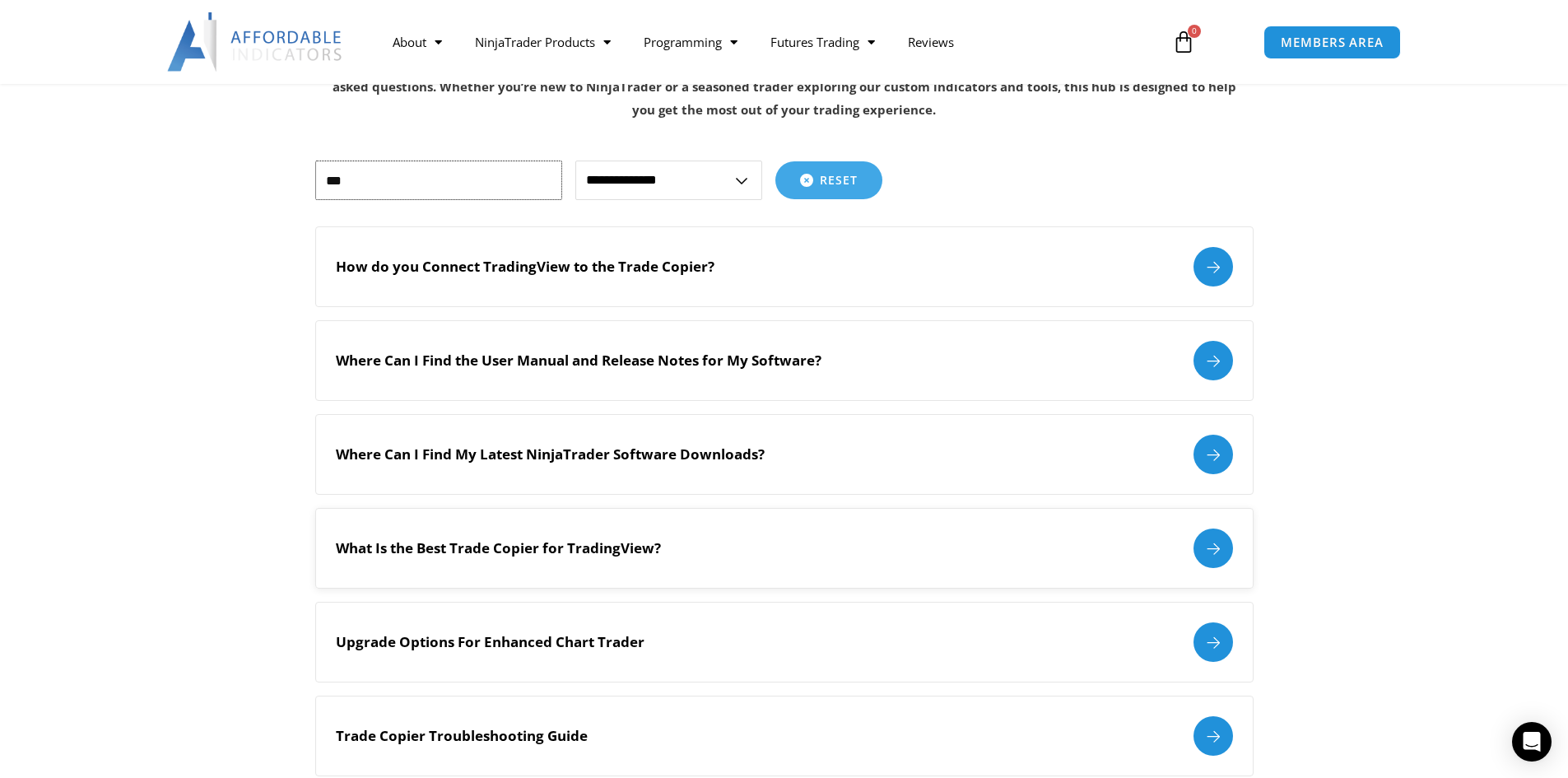
scroll to position [329, 0]
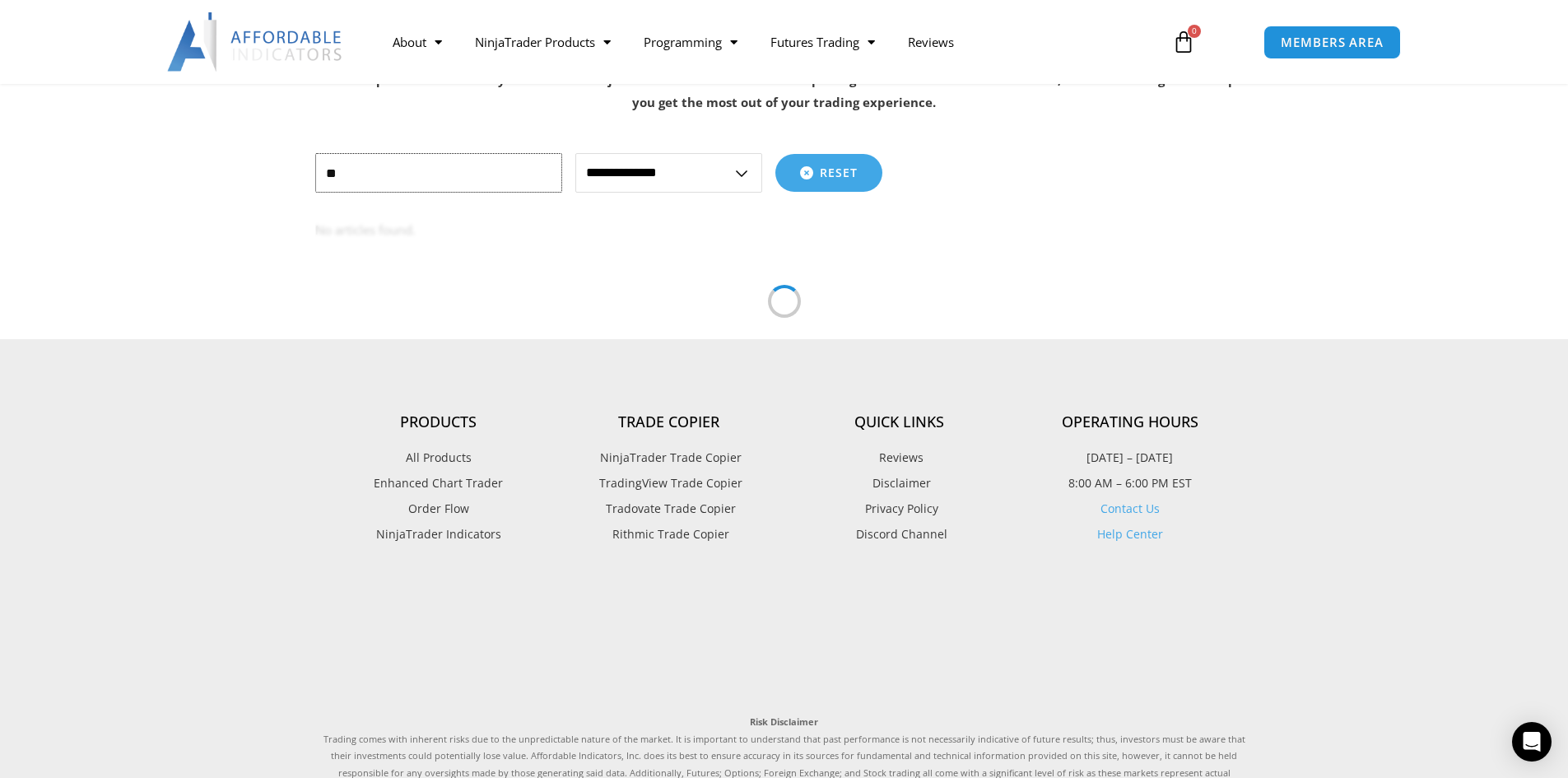
type input "*"
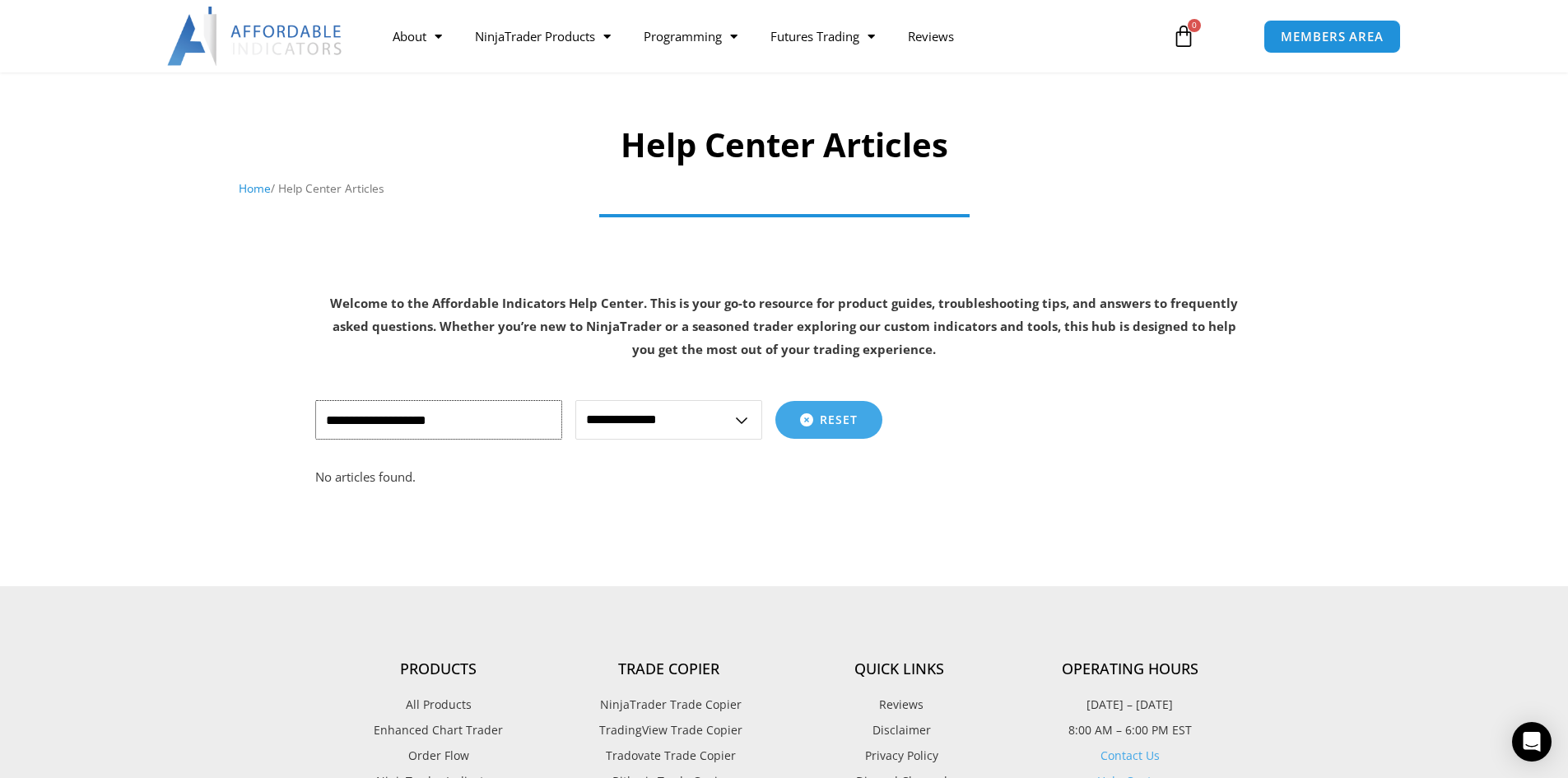
scroll to position [0, 0]
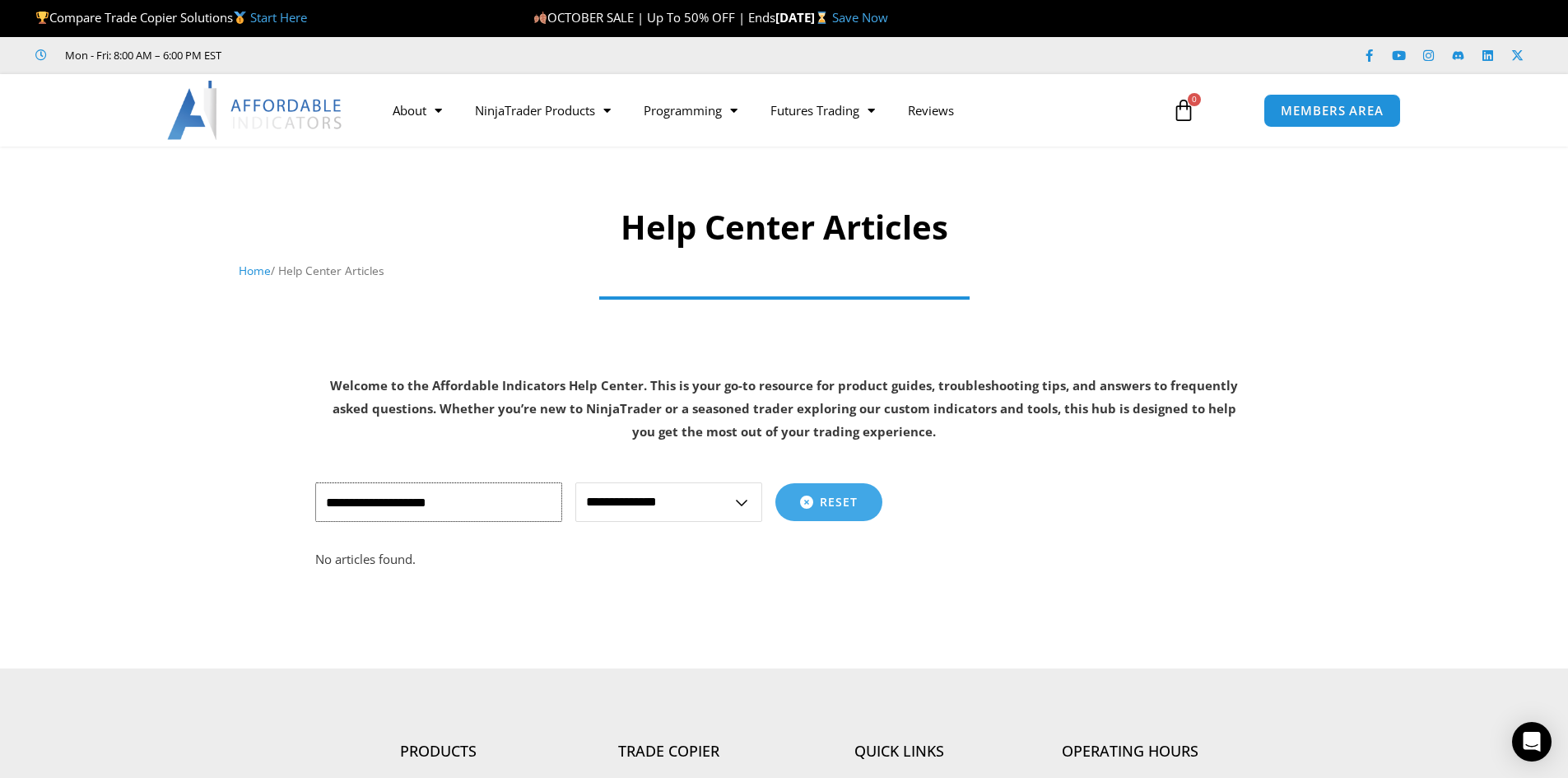
paste input "**********"
type input "**********"
drag, startPoint x: 530, startPoint y: 501, endPoint x: 251, endPoint y: 495, distance: 279.1
click at [251, 495] on section "**********" at bounding box center [784, 562] width 1568 height 210
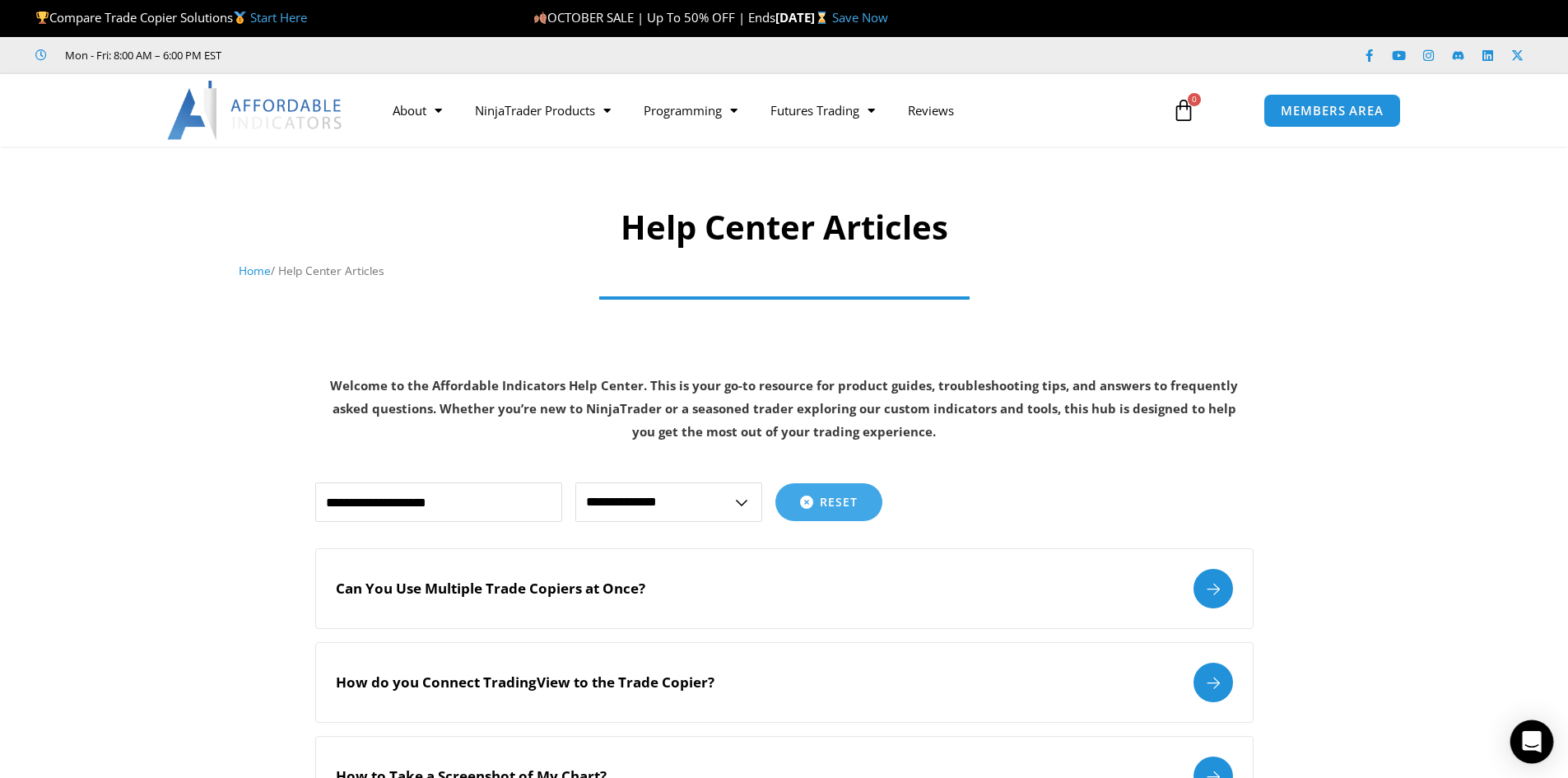
click at [1543, 743] on div "Open Intercom Messenger" at bounding box center [1532, 742] width 43 height 43
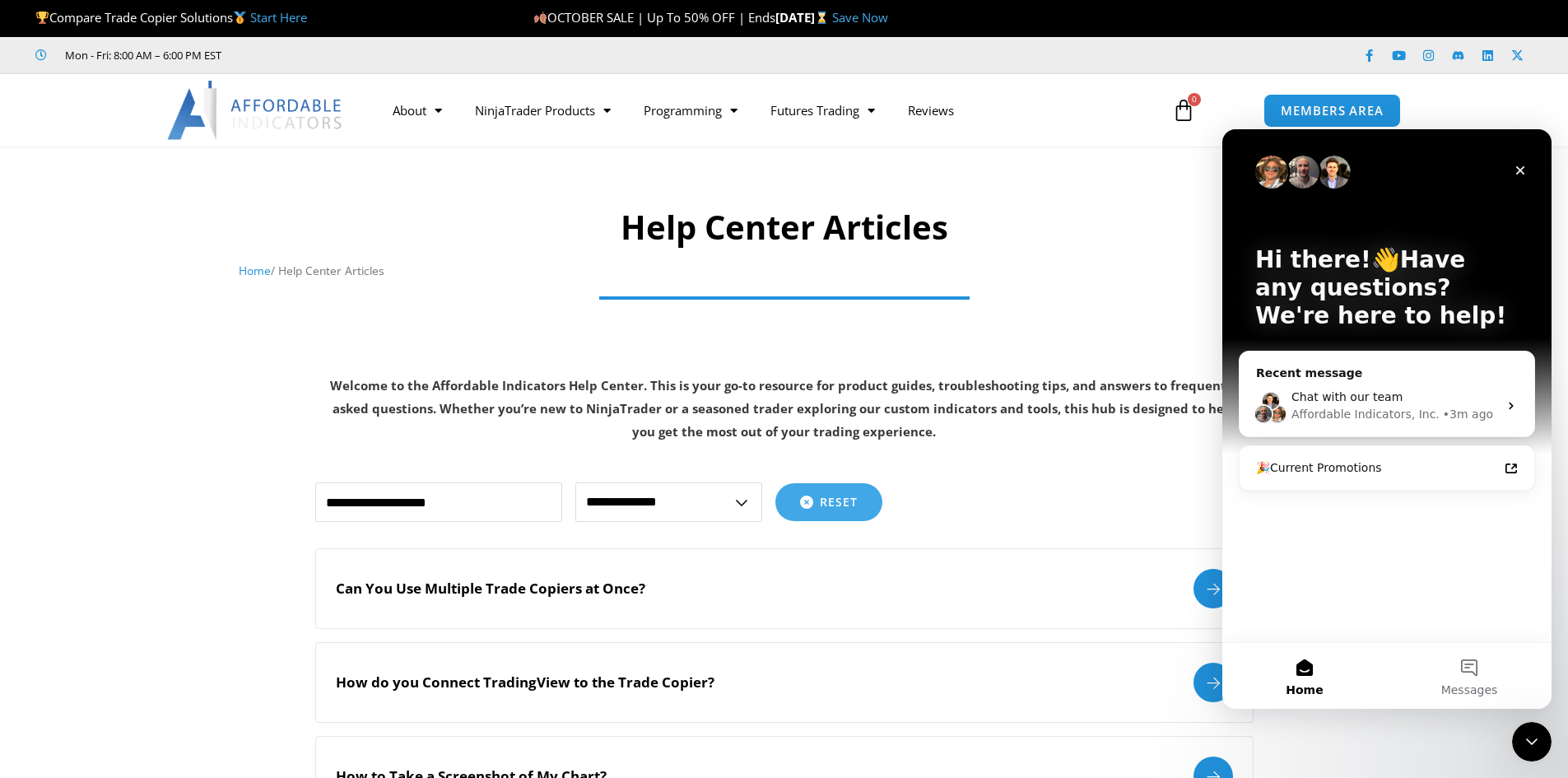
click at [1316, 685] on span "Home" at bounding box center [1304, 690] width 37 height 11
click at [1461, 391] on div "Chat with our team" at bounding box center [1394, 397] width 206 height 18
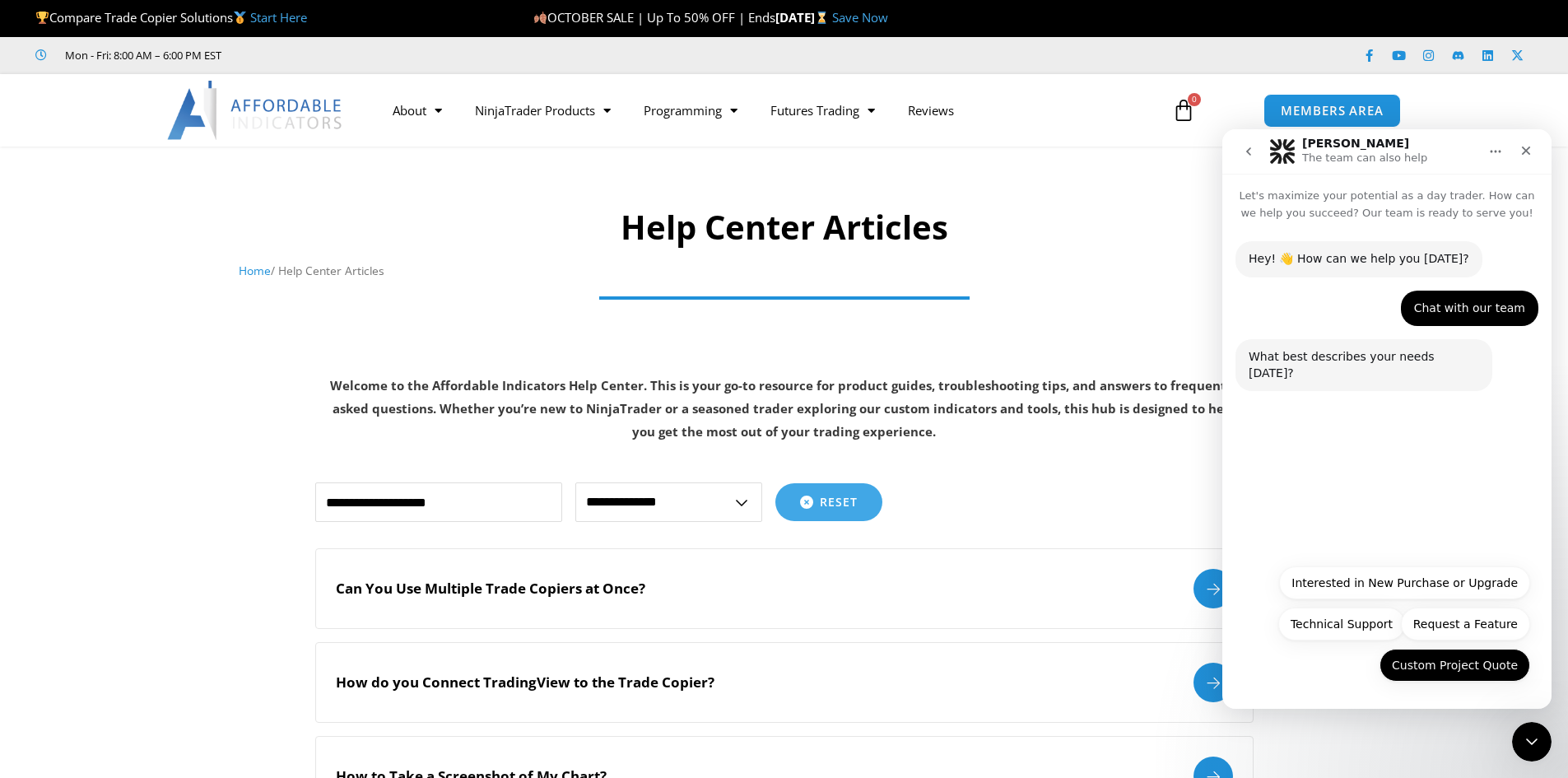
click at [1426, 662] on button "Custom Project Quote" at bounding box center [1454, 665] width 151 height 33
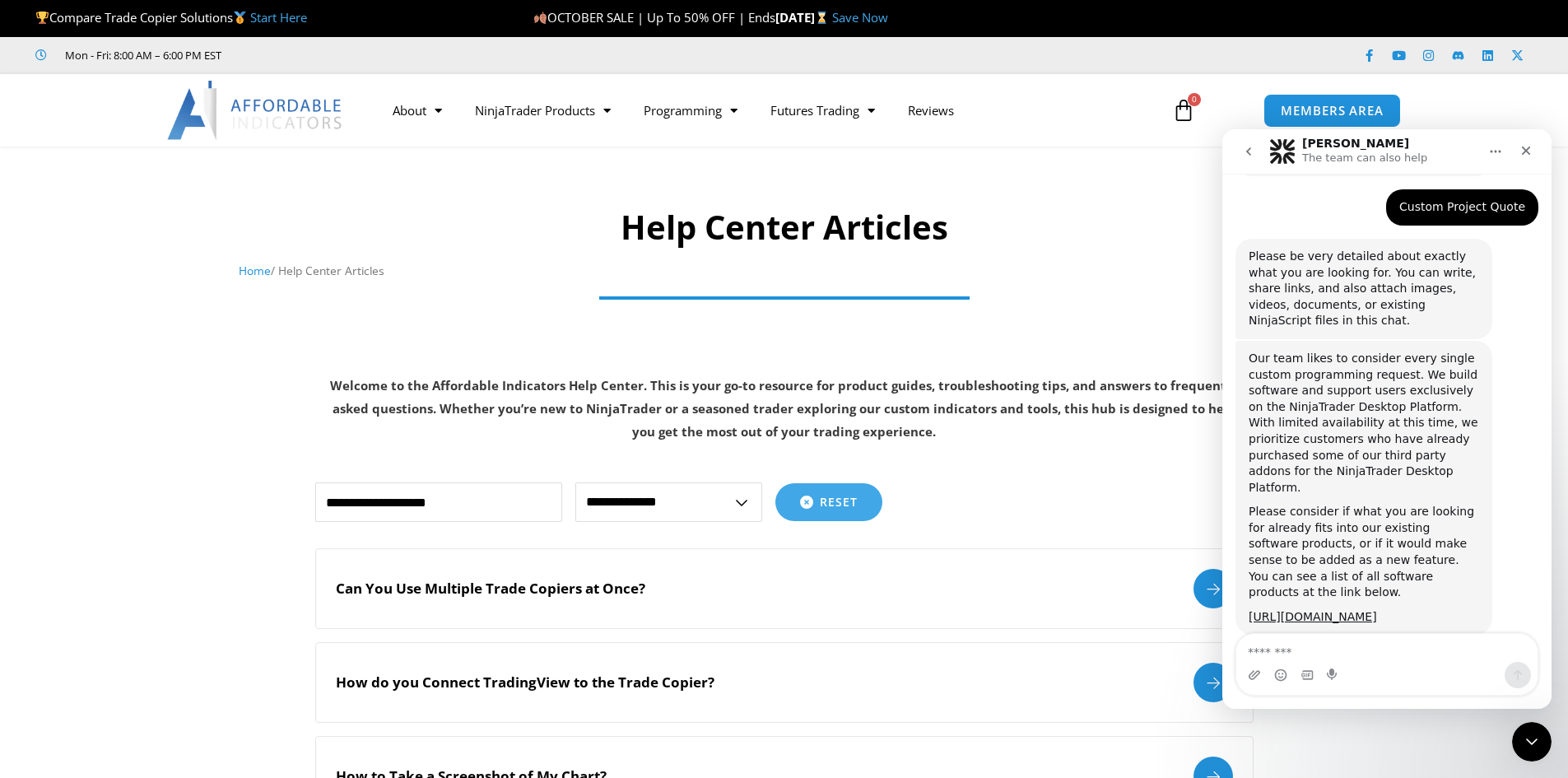
scroll to position [218, 0]
click at [1300, 651] on textarea "Message…" at bounding box center [1388, 648] width 302 height 28
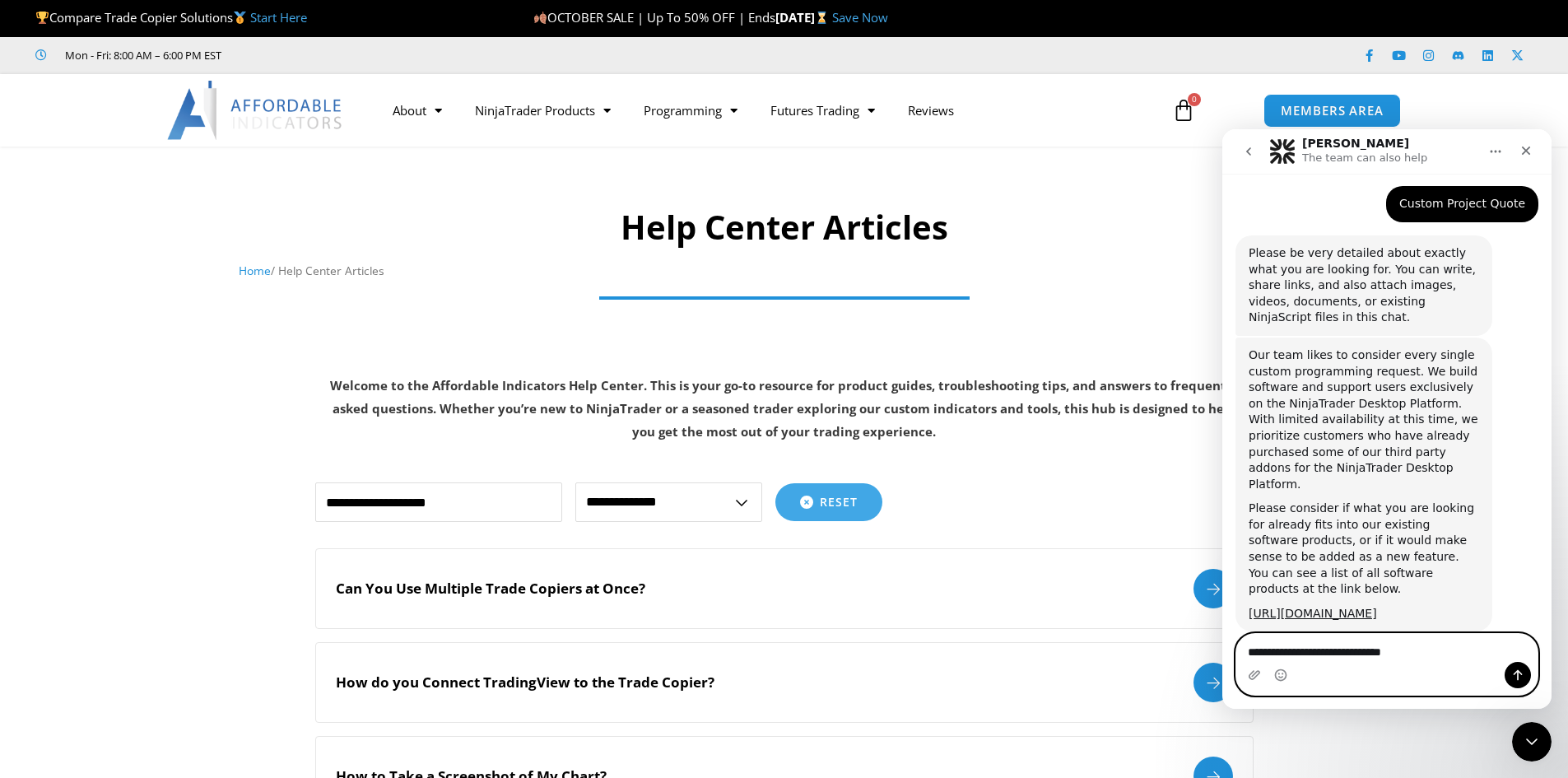
drag, startPoint x: 1414, startPoint y: 651, endPoint x: 1361, endPoint y: 650, distance: 53.0
click at [1361, 650] on textarea "**********" at bounding box center [1388, 648] width 302 height 28
paste textarea "*********"
type textarea "**********"
click at [1520, 678] on icon "Send a message…" at bounding box center [1518, 675] width 13 height 13
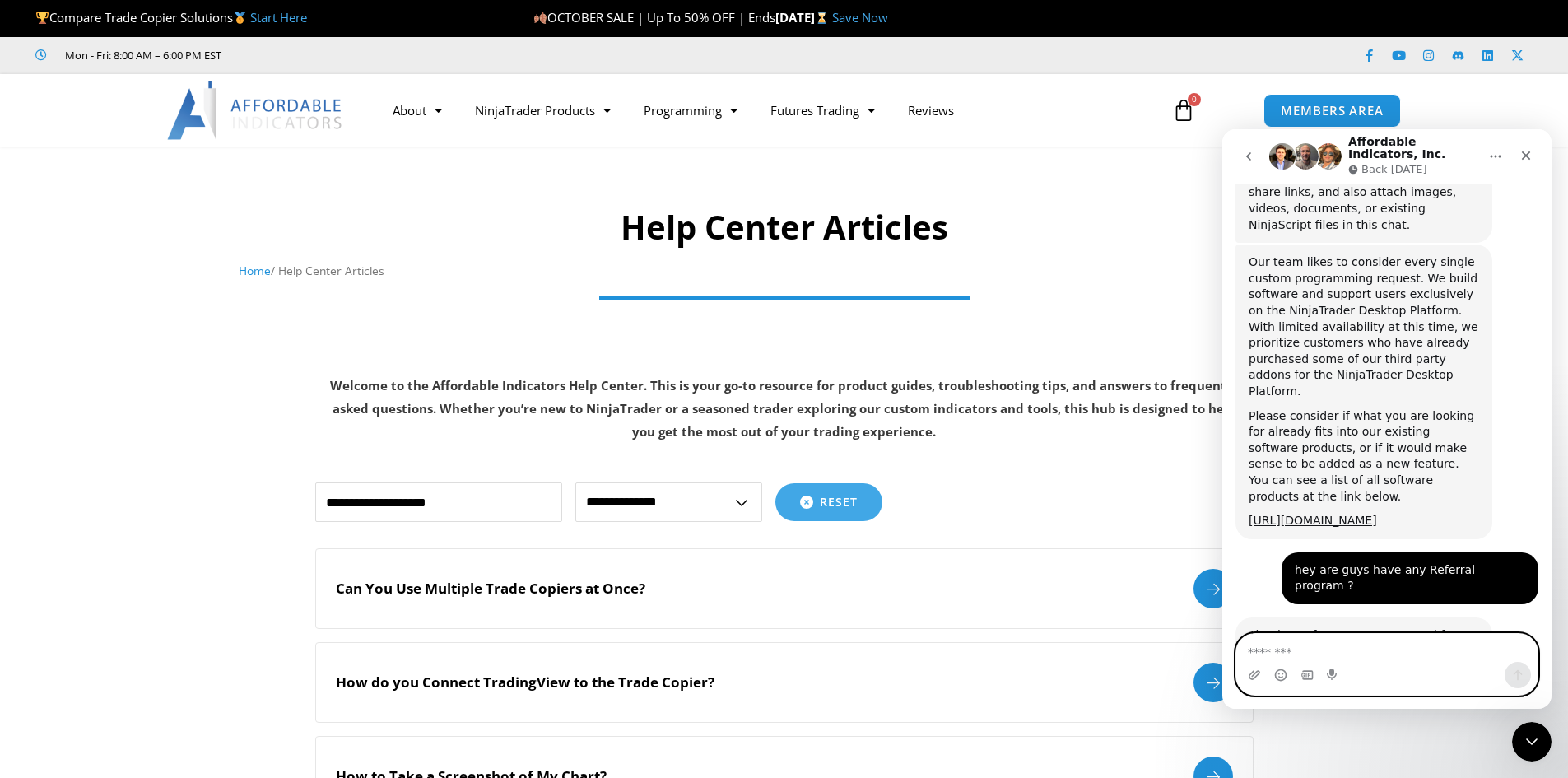
scroll to position [342, 0]
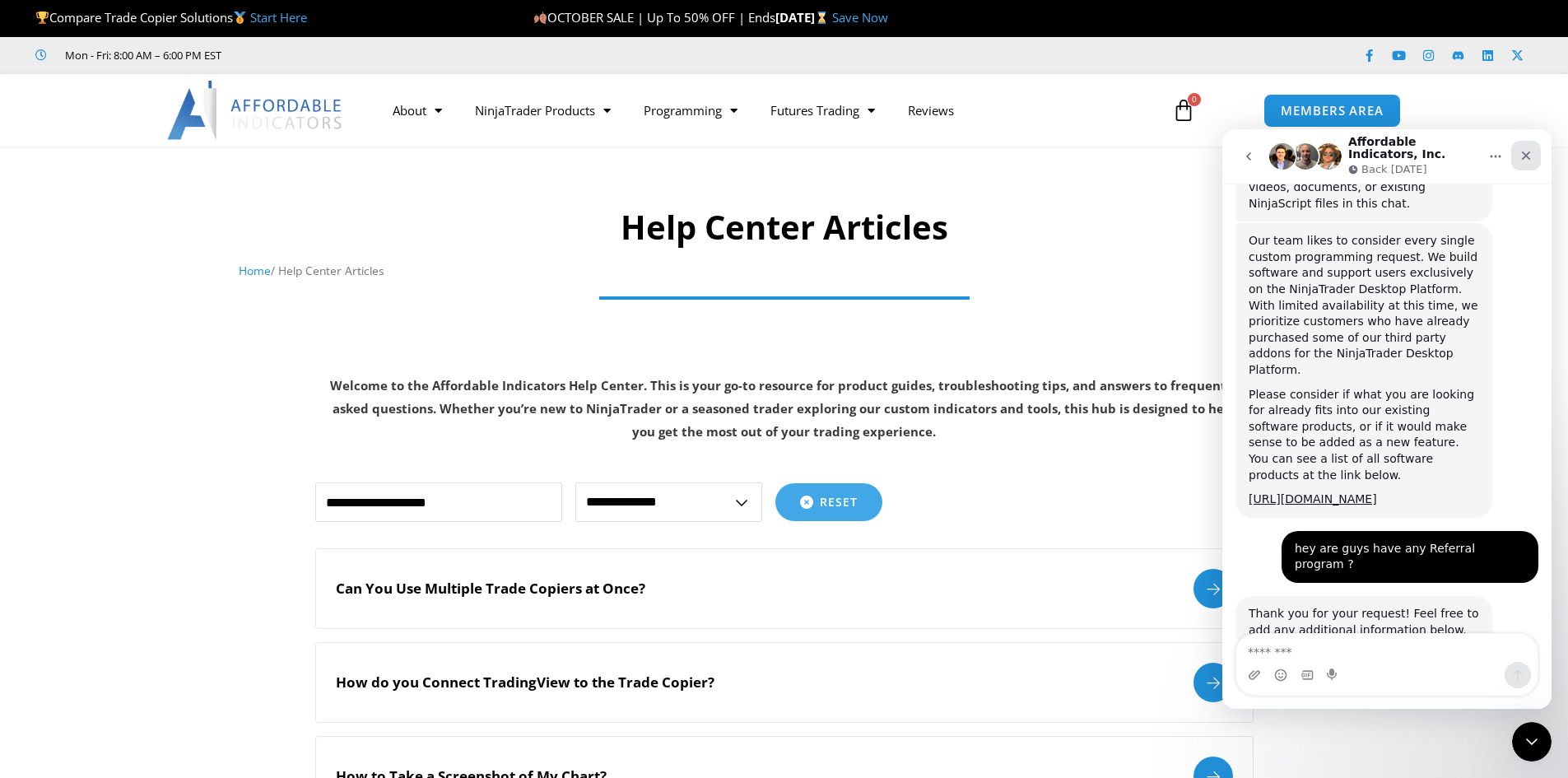
click at [1528, 157] on icon "Close" at bounding box center [1526, 156] width 9 height 9
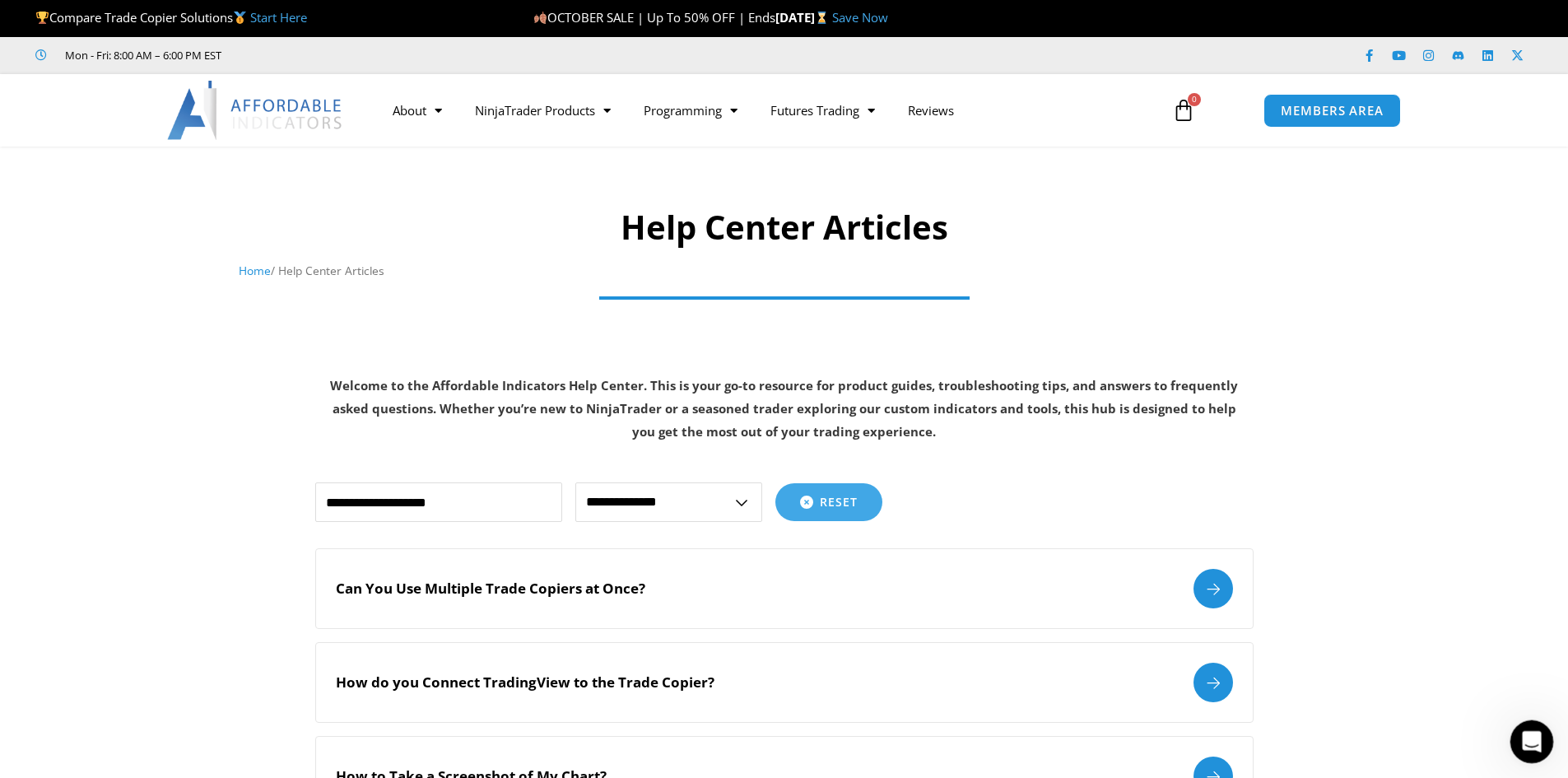
click at [1539, 740] on icon "Open Intercom Messenger" at bounding box center [1529, 739] width 27 height 27
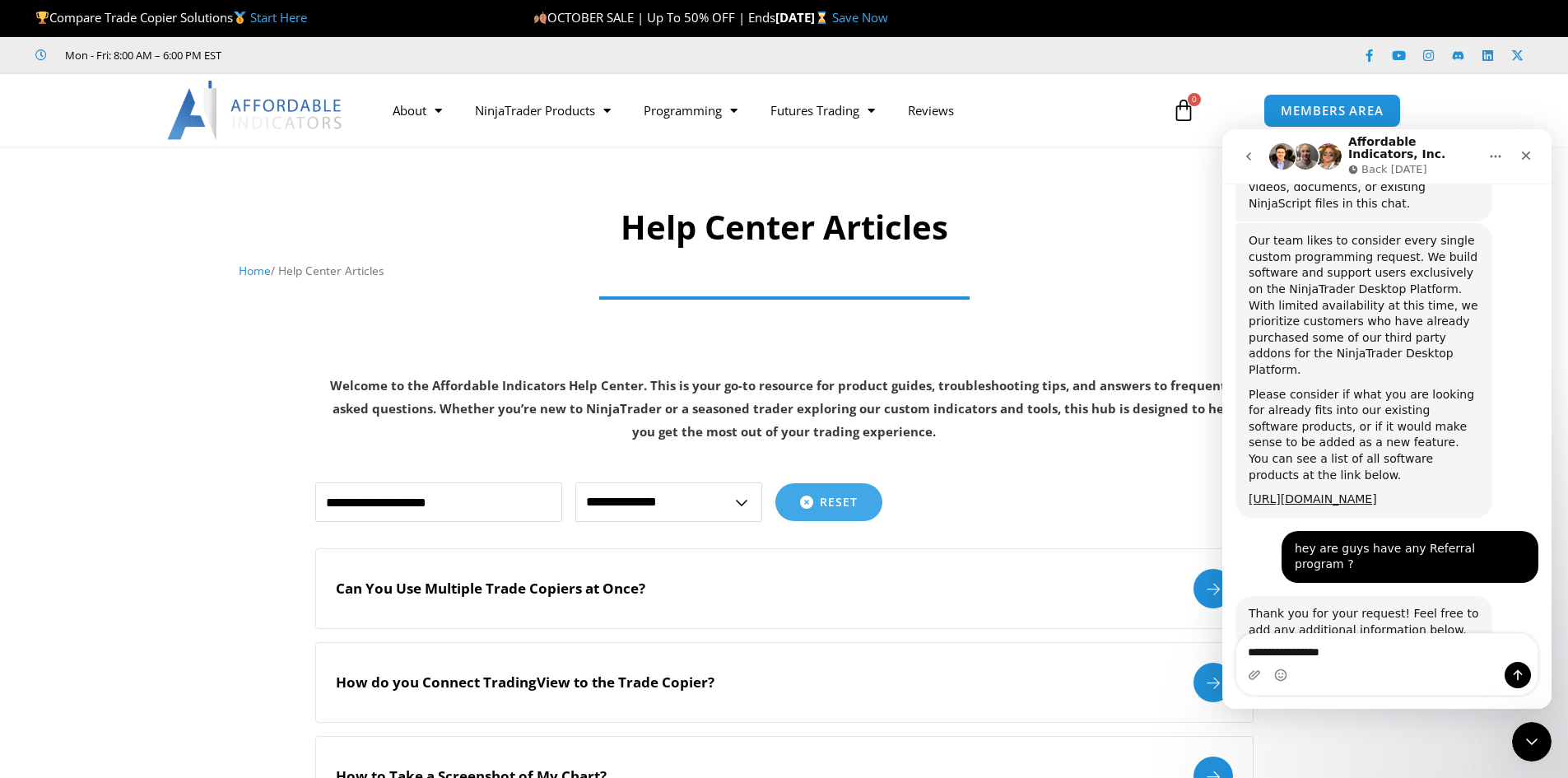
type textarea "**********"
click at [1522, 672] on icon "Send a message…" at bounding box center [1518, 675] width 13 height 13
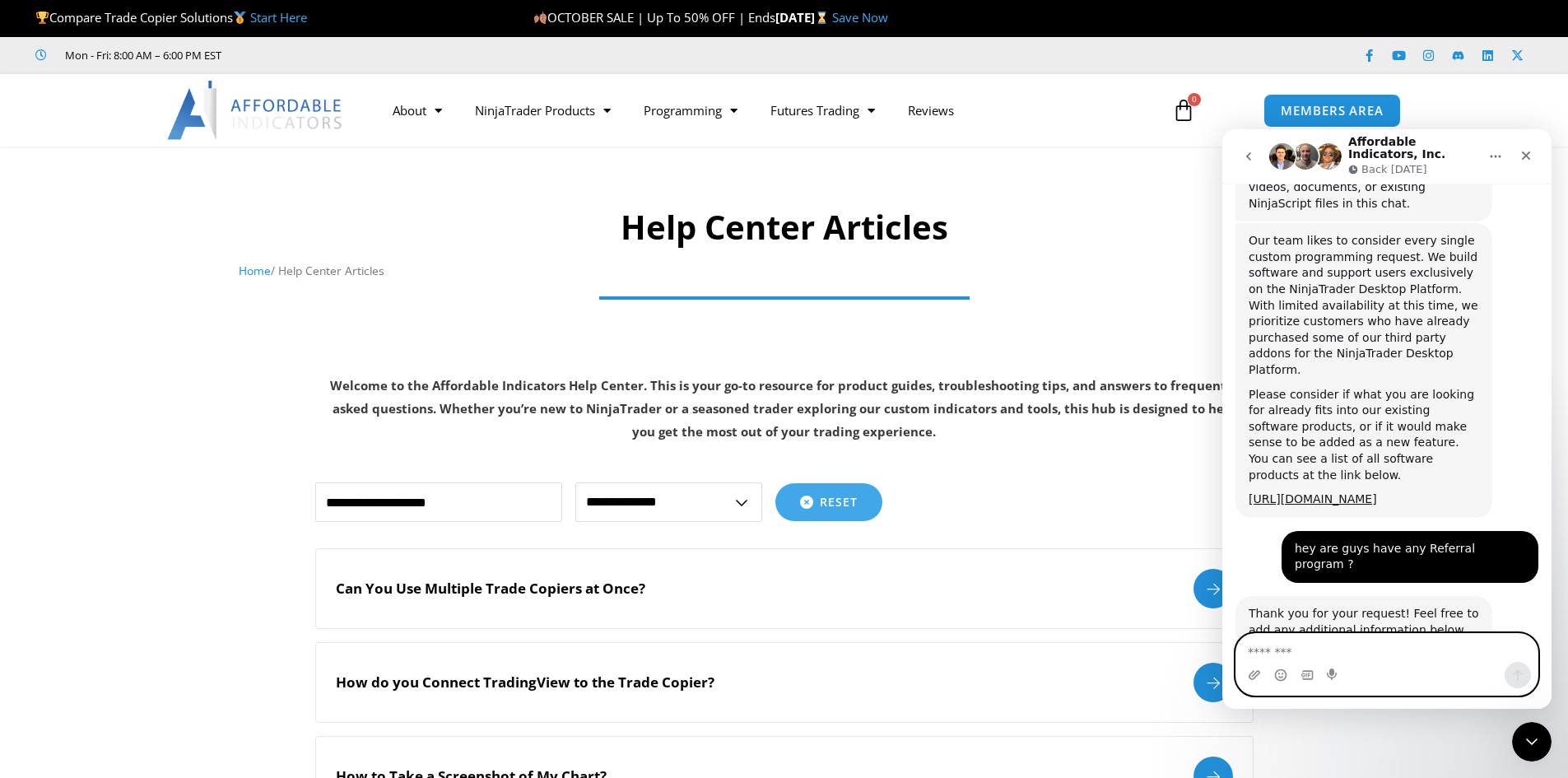
scroll to position [392, 0]
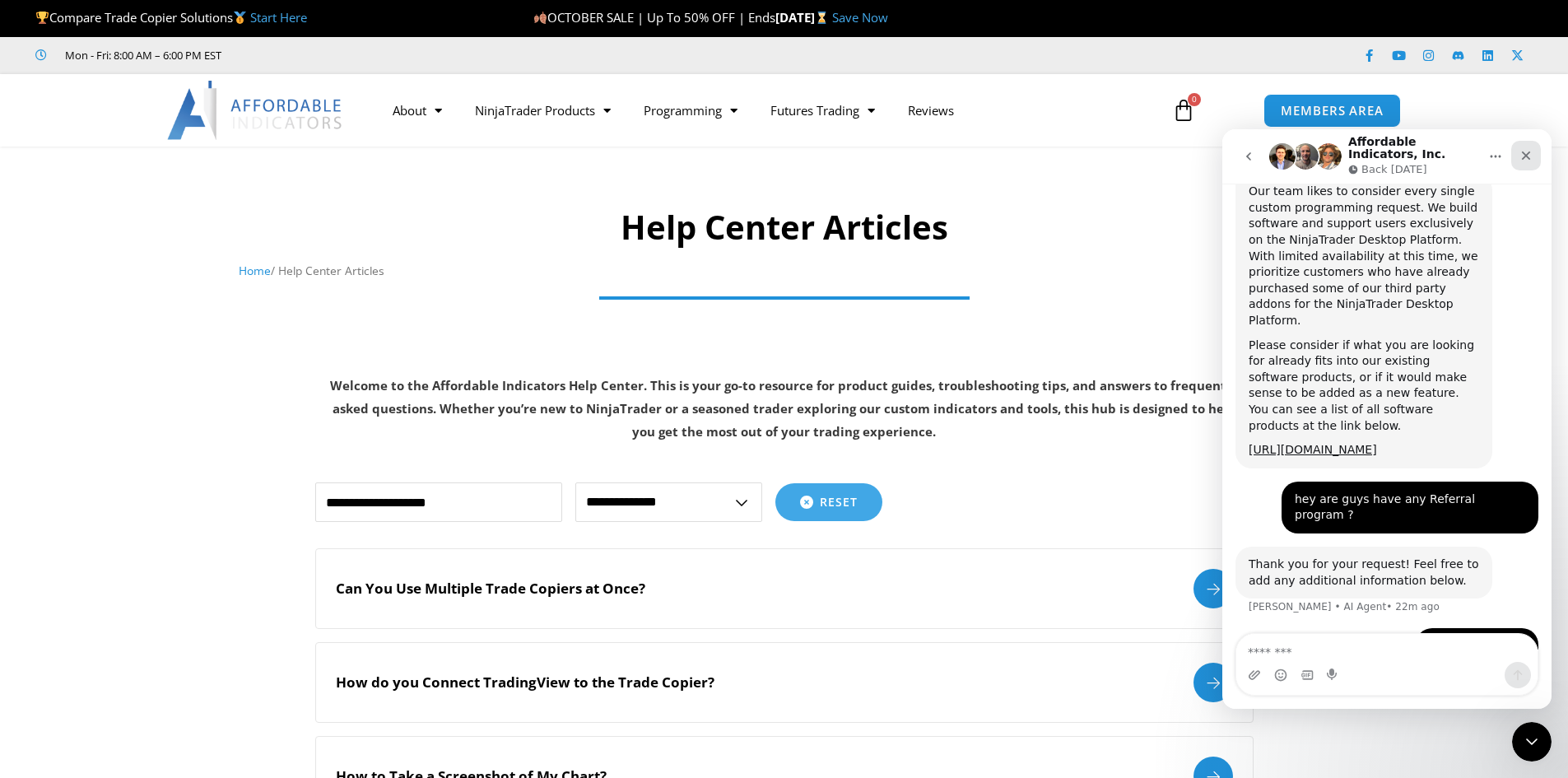
click at [1528, 152] on icon "Close" at bounding box center [1526, 155] width 13 height 13
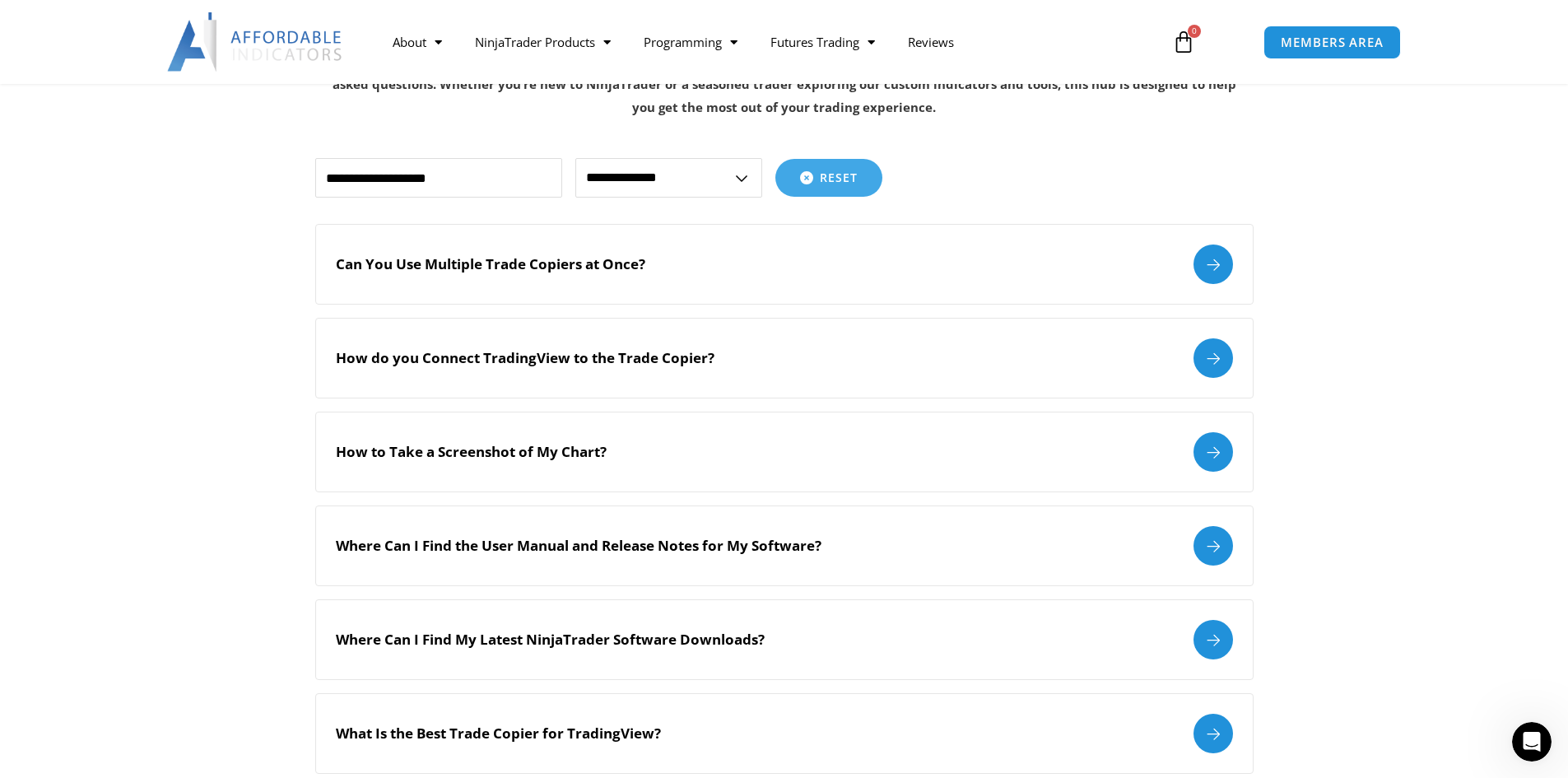
scroll to position [0, 0]
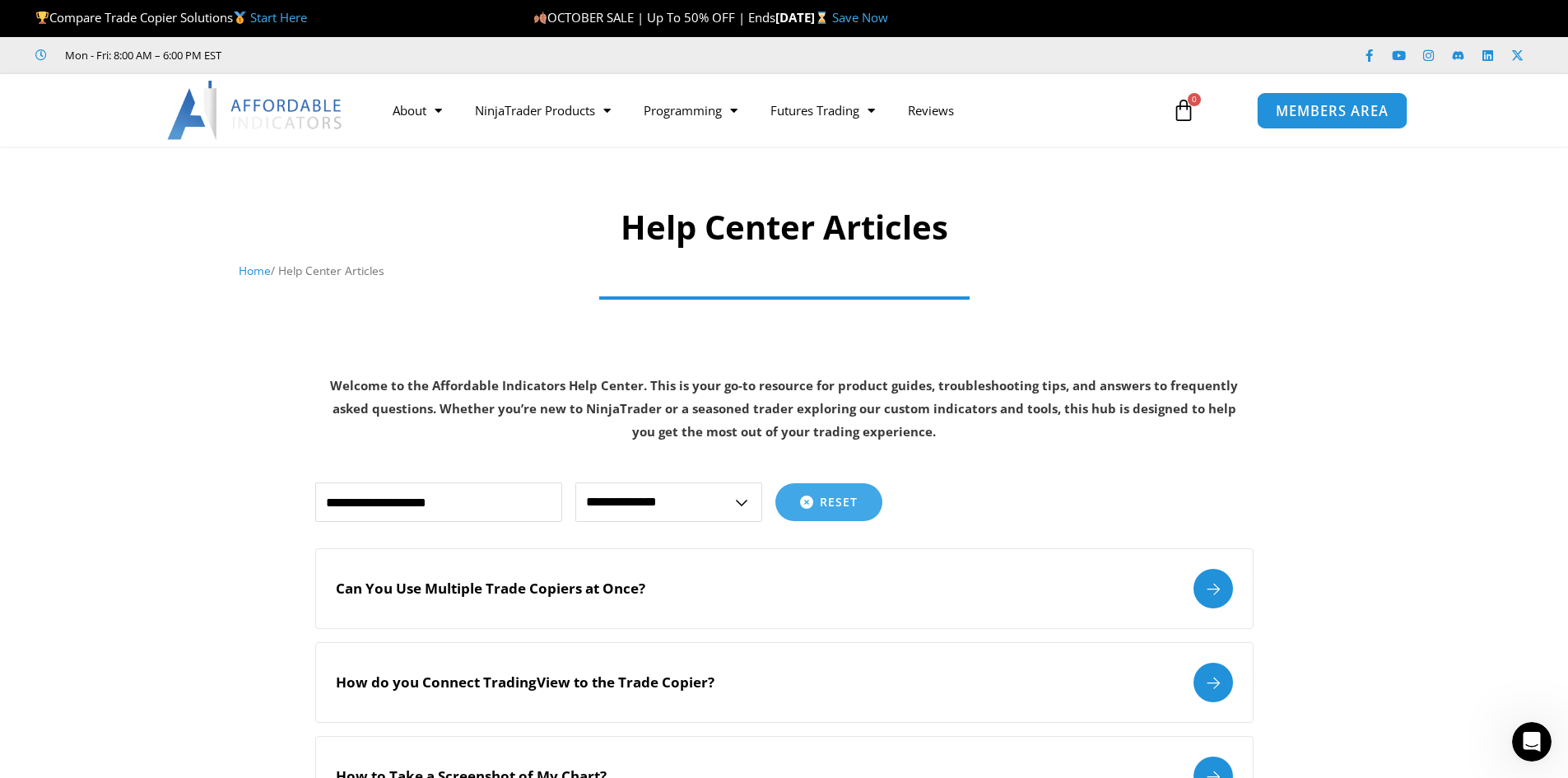
click at [1340, 111] on span "MEMBERS AREA" at bounding box center [1332, 110] width 113 height 14
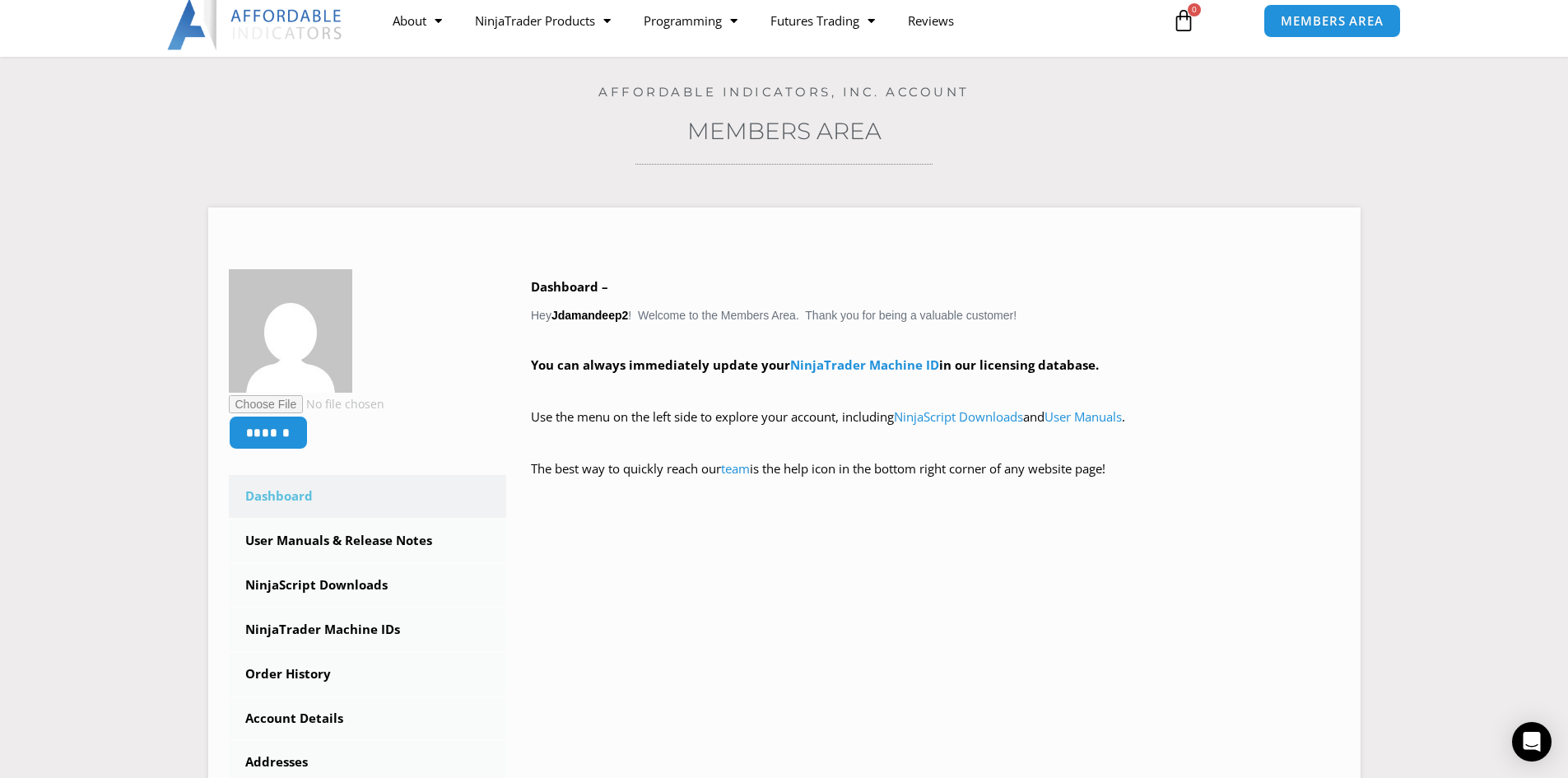
scroll to position [247, 0]
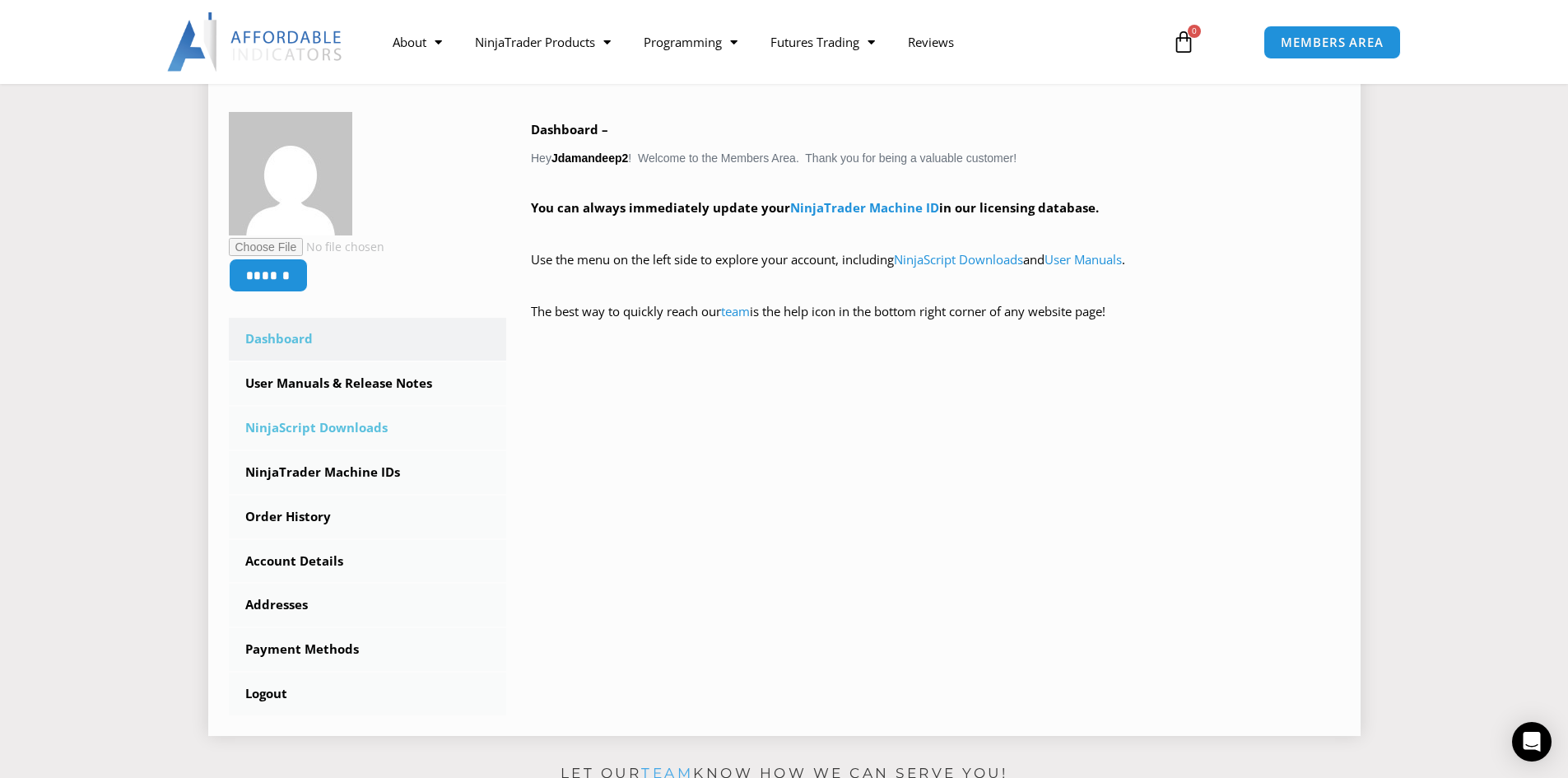
click at [333, 428] on link "NinjaScript Downloads" at bounding box center [367, 428] width 278 height 43
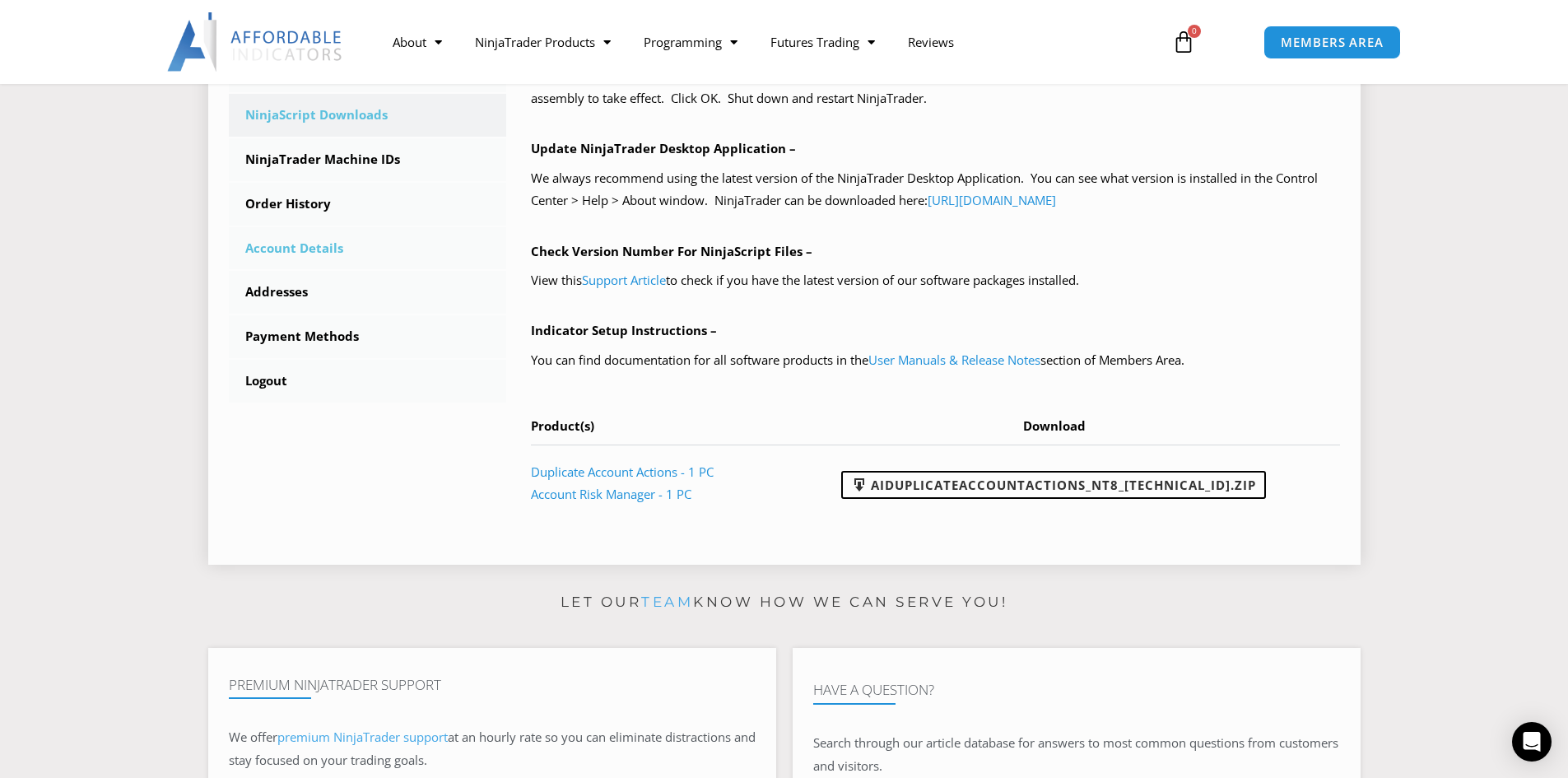
scroll to position [576, 0]
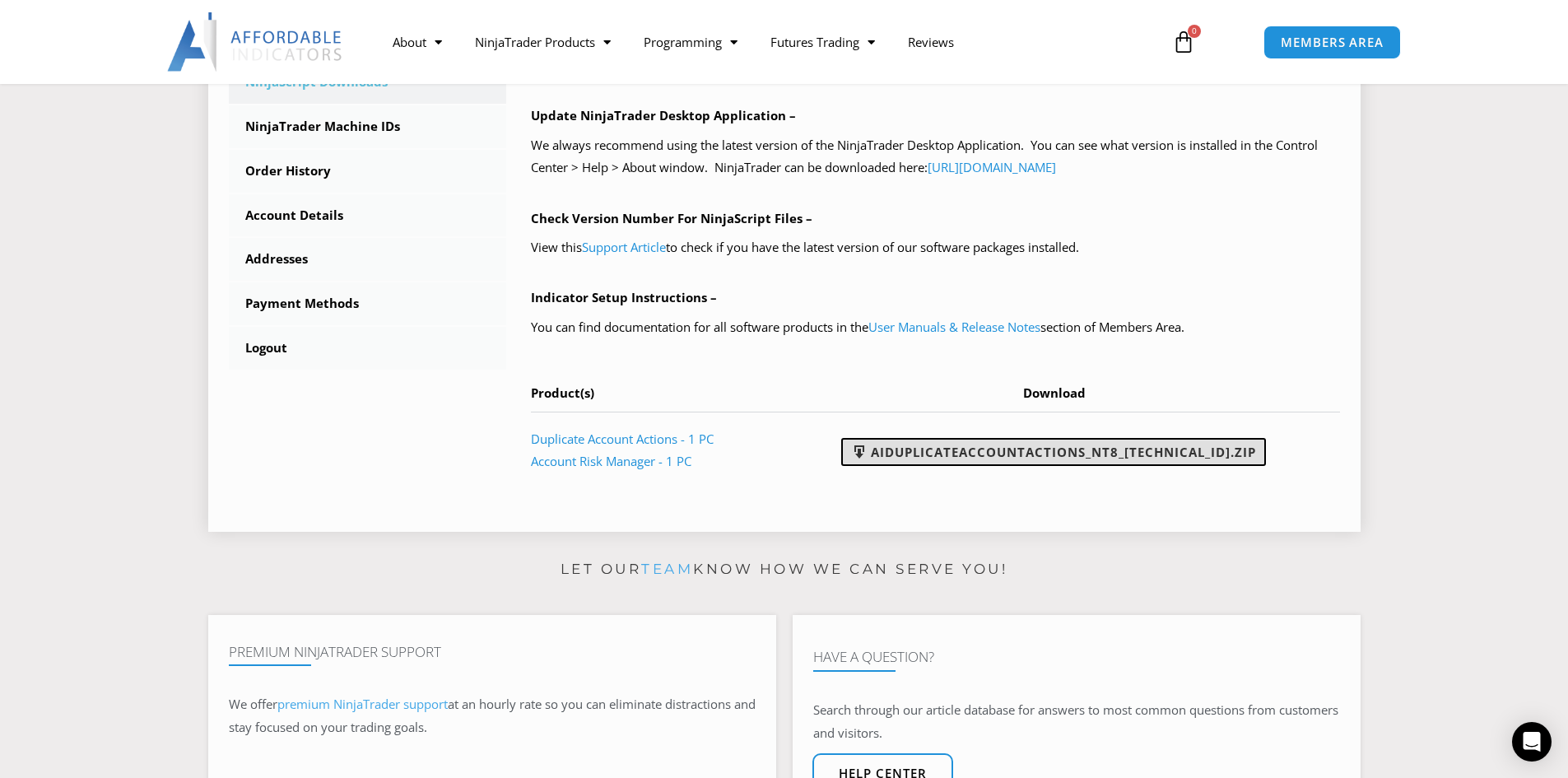
click at [1092, 453] on link "AIDuplicateAccountActions_NT8_[TECHNICAL_ID].zip" at bounding box center [1053, 451] width 425 height 28
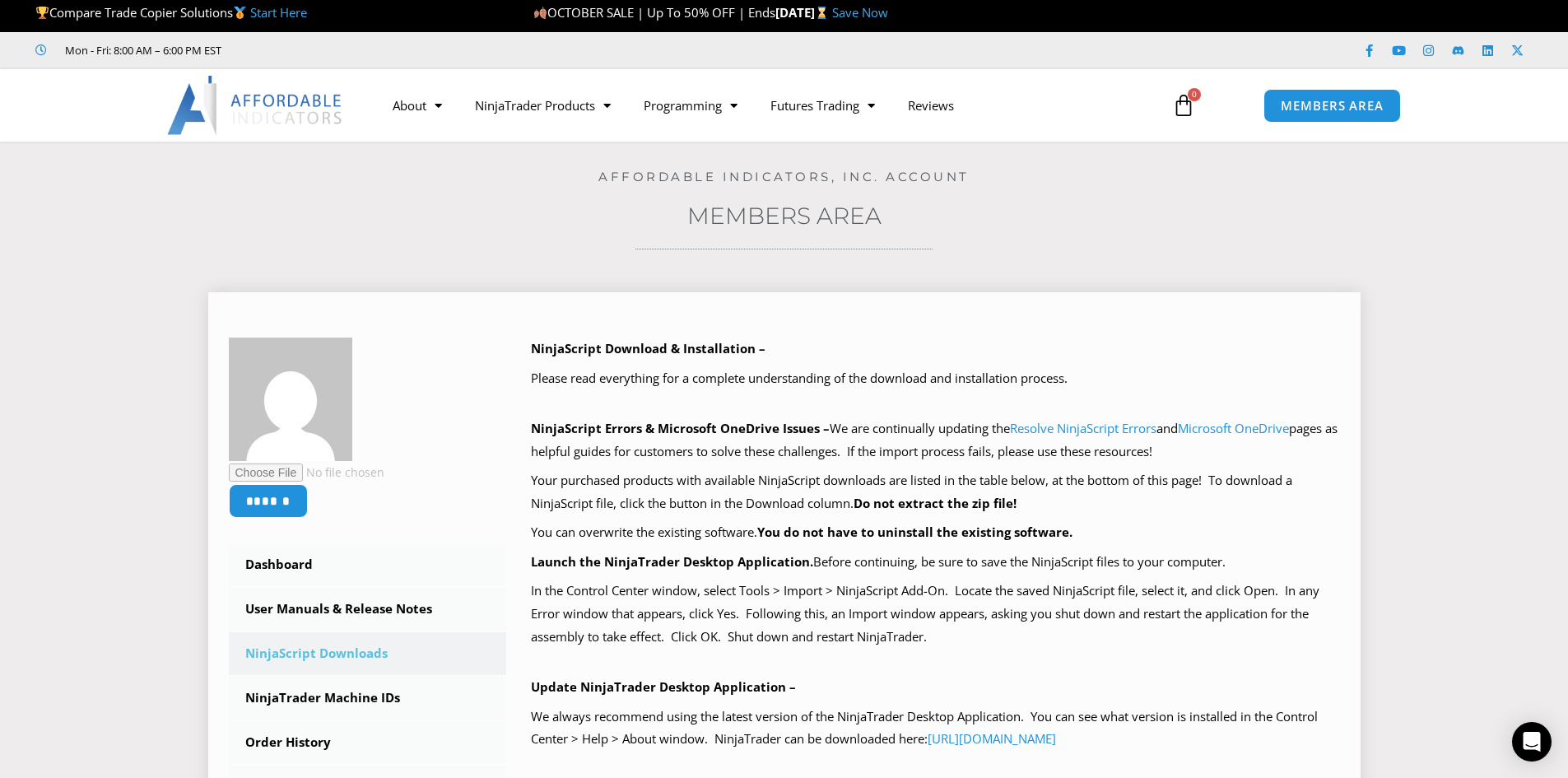
scroll to position [329, 0]
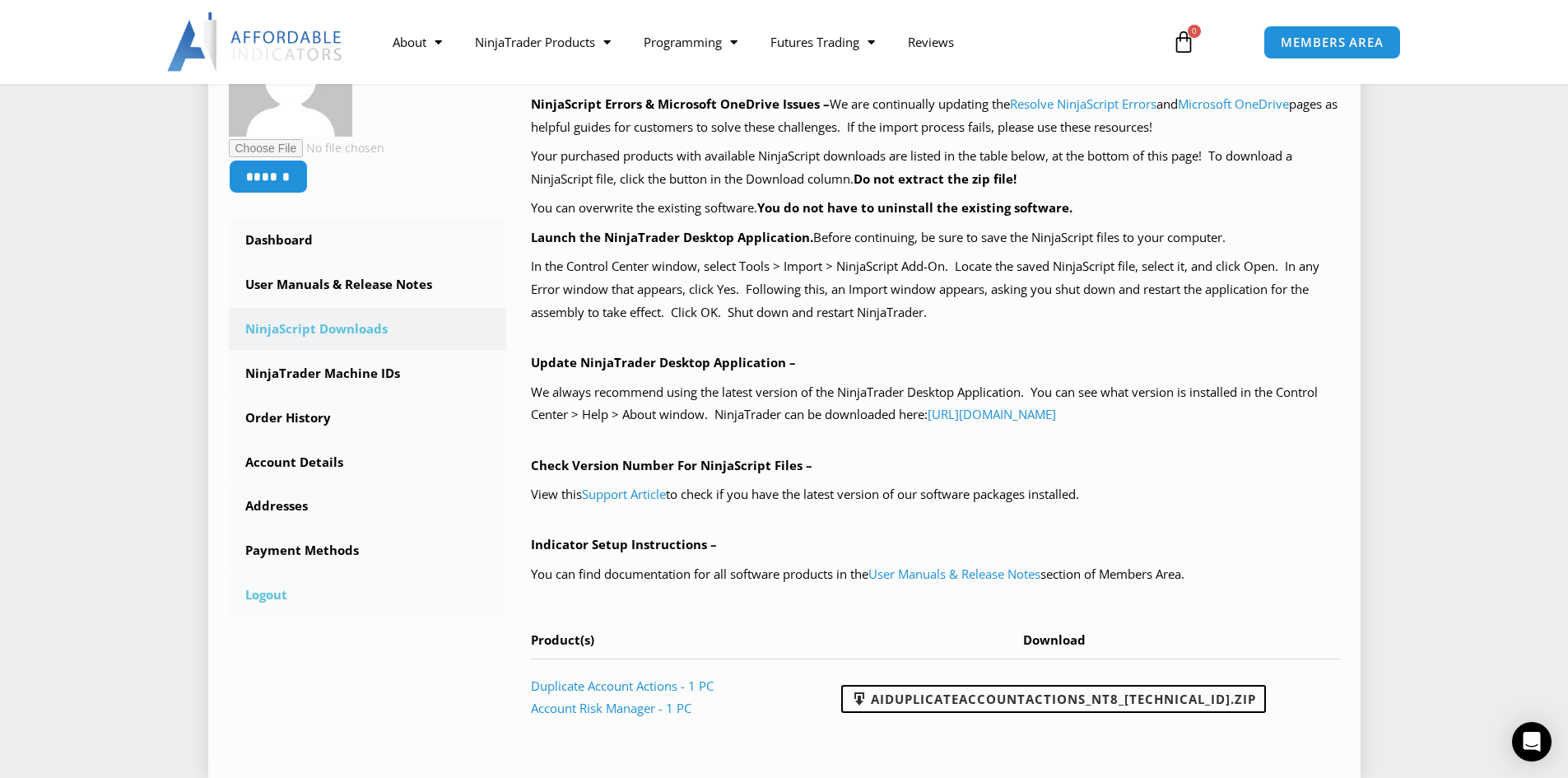
click at [276, 595] on link "Logout" at bounding box center [367, 595] width 278 height 43
